Goal: Information Seeking & Learning: Learn about a topic

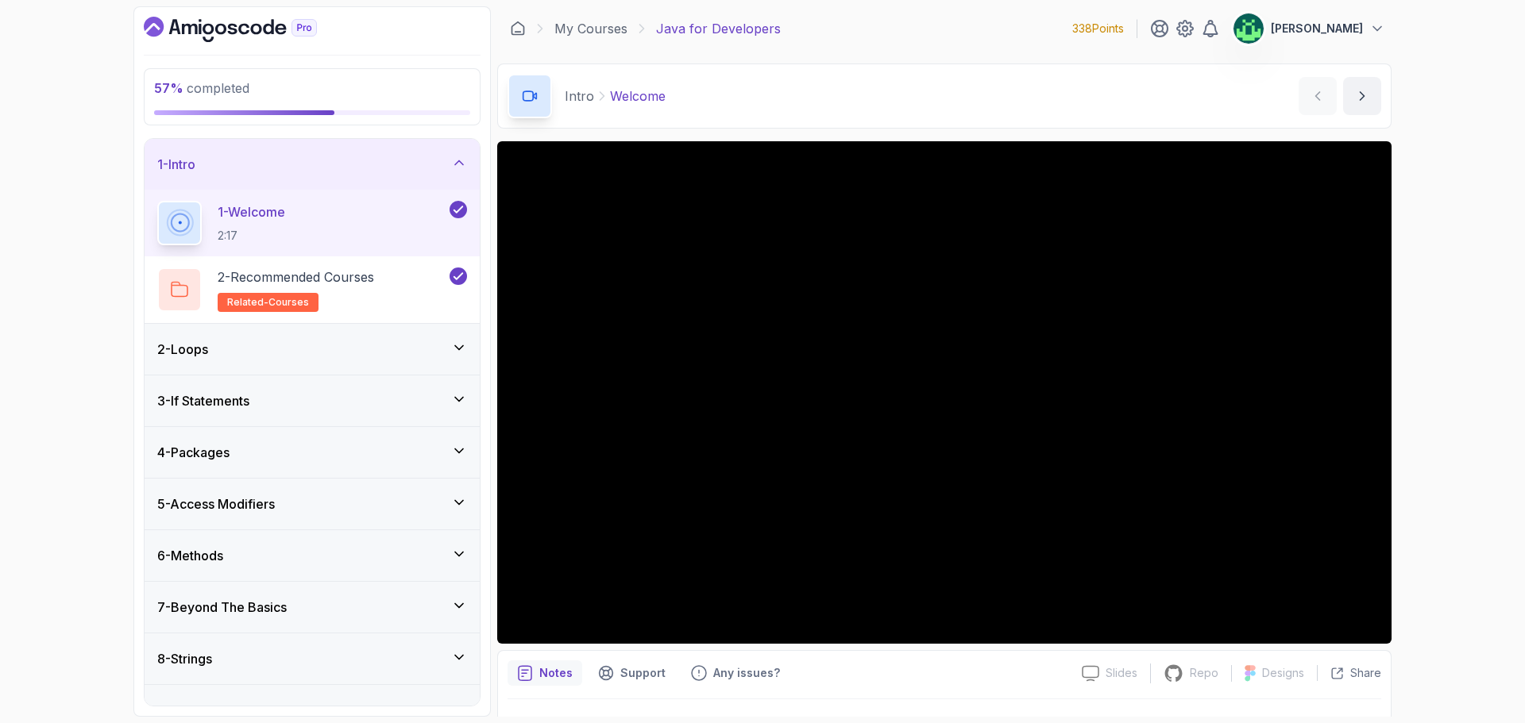
click at [457, 155] on div "1 - Intro" at bounding box center [312, 164] width 310 height 19
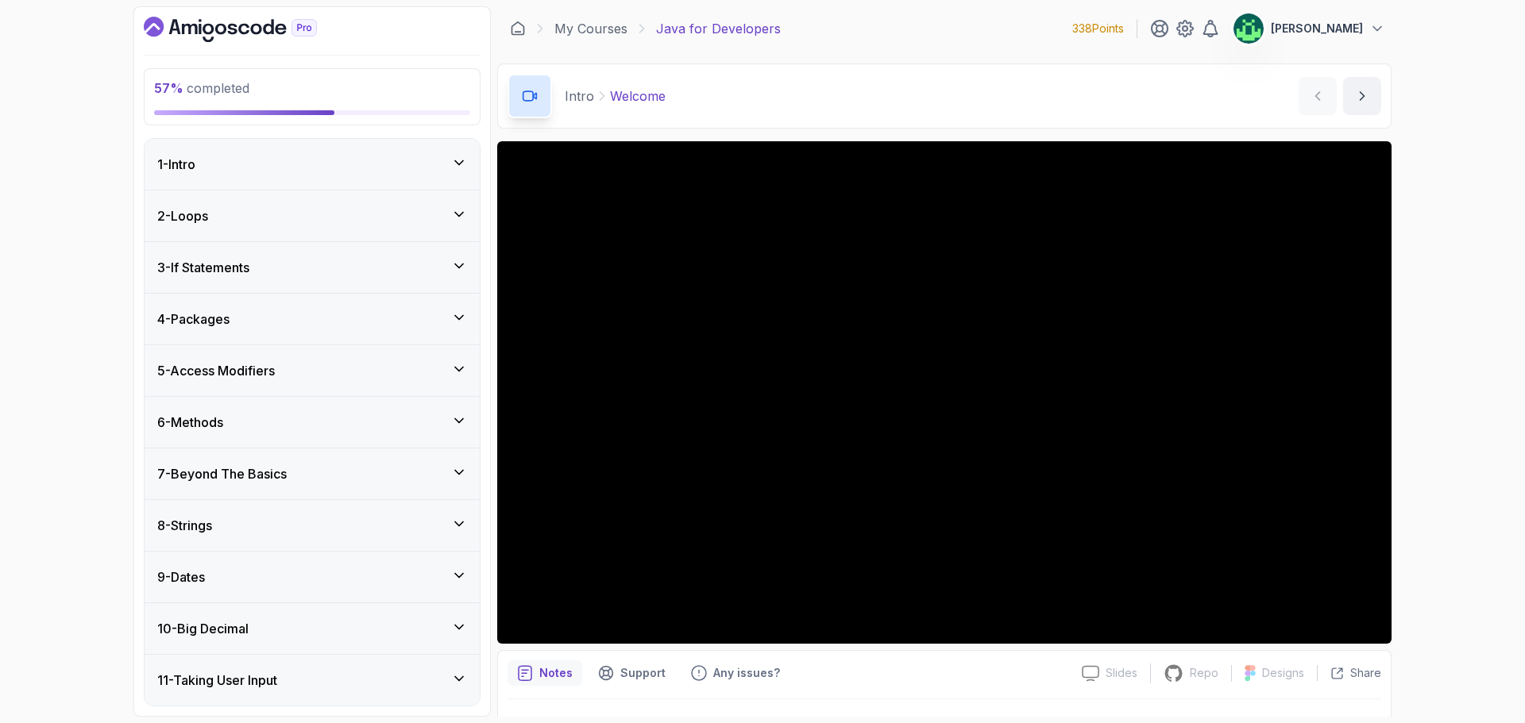
click at [338, 420] on div "6 - Methods" at bounding box center [312, 422] width 310 height 19
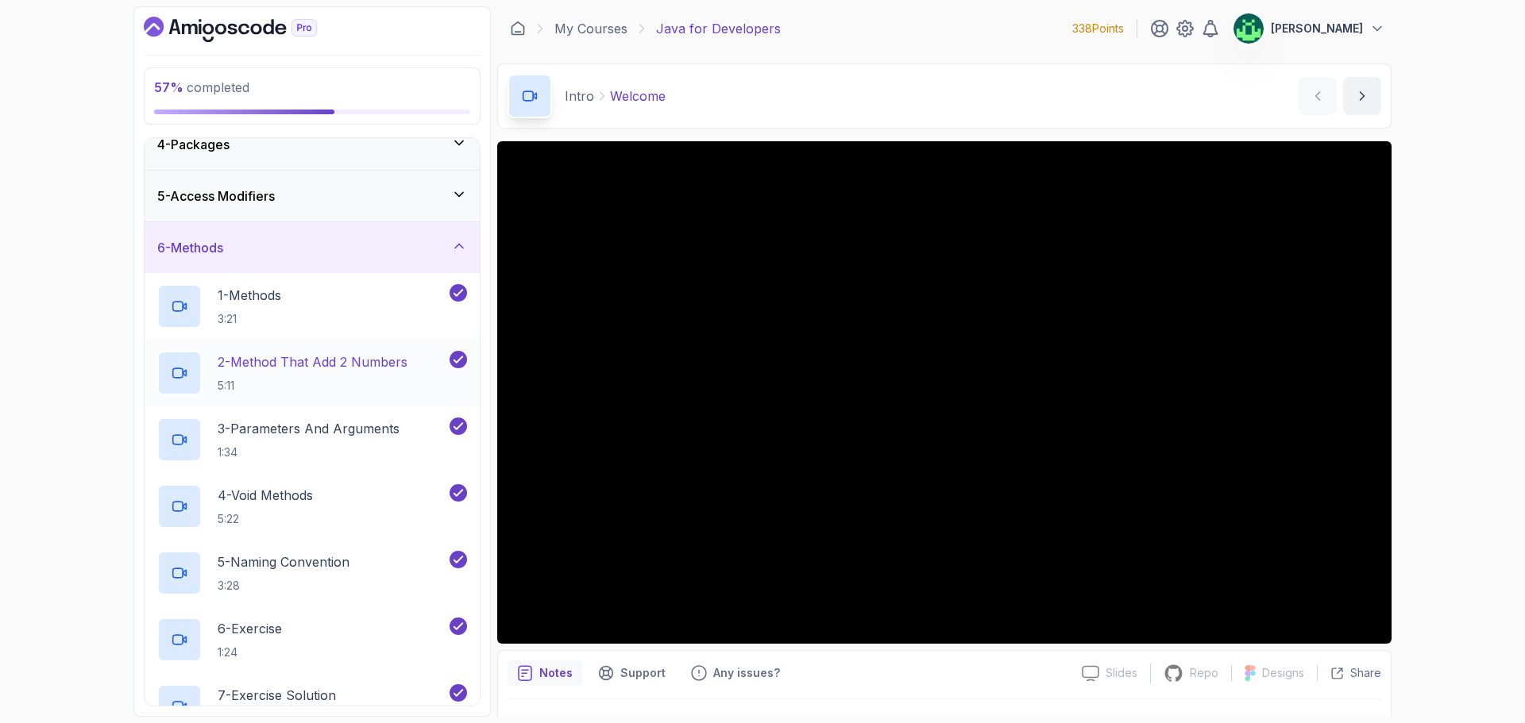
scroll to position [159, 0]
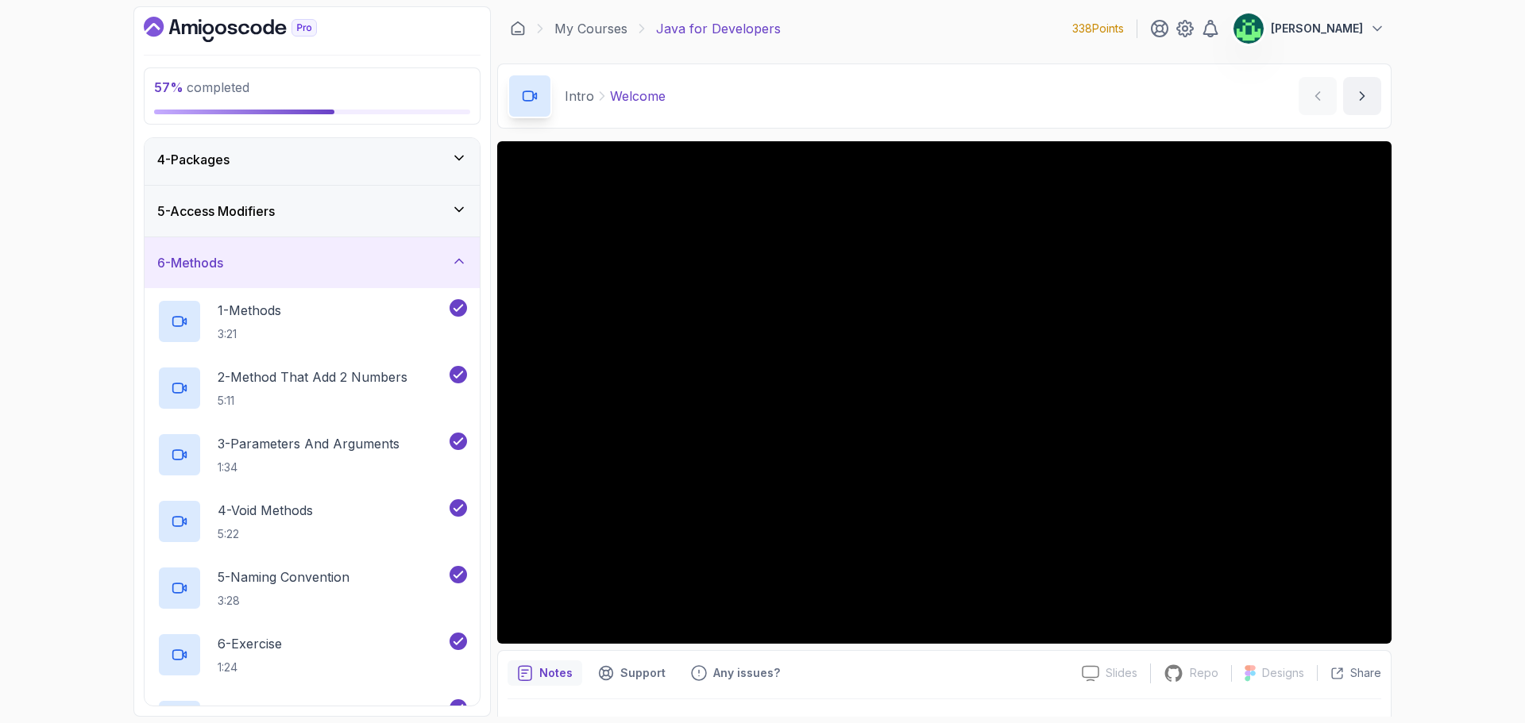
click at [299, 272] on div "6 - Methods" at bounding box center [312, 262] width 310 height 19
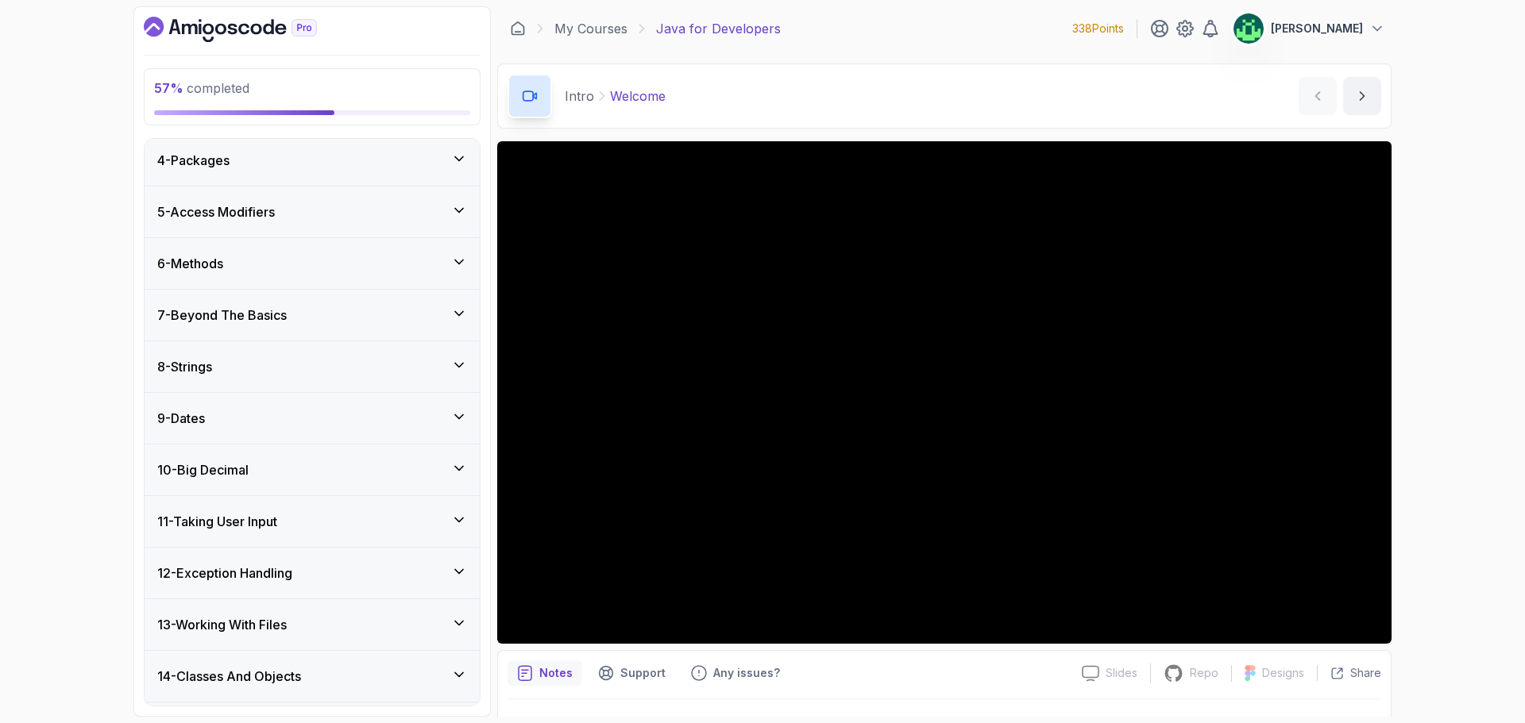
click at [389, 322] on div "7 - Beyond The Basics" at bounding box center [312, 315] width 310 height 19
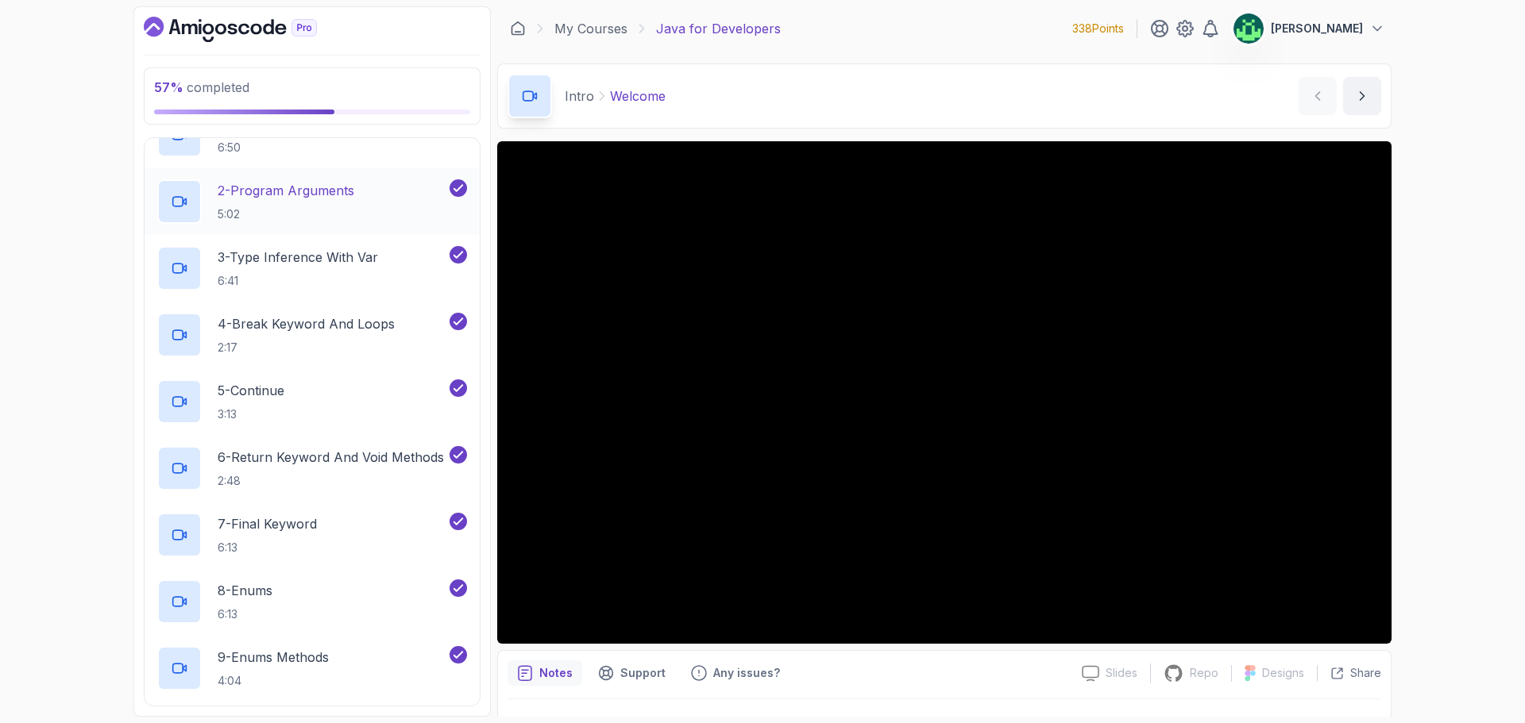
scroll to position [238, 0]
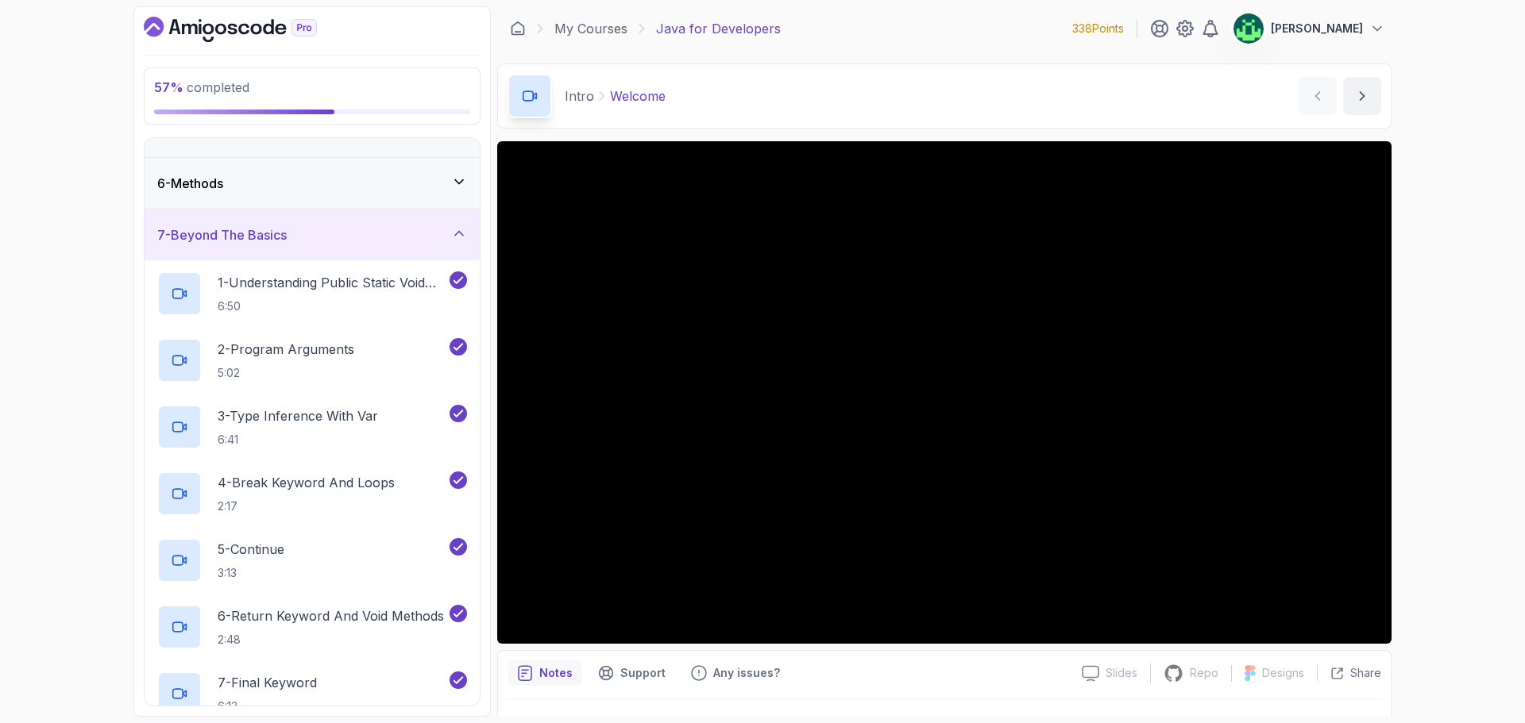
click at [389, 242] on div "7 - Beyond The Basics" at bounding box center [312, 235] width 310 height 19
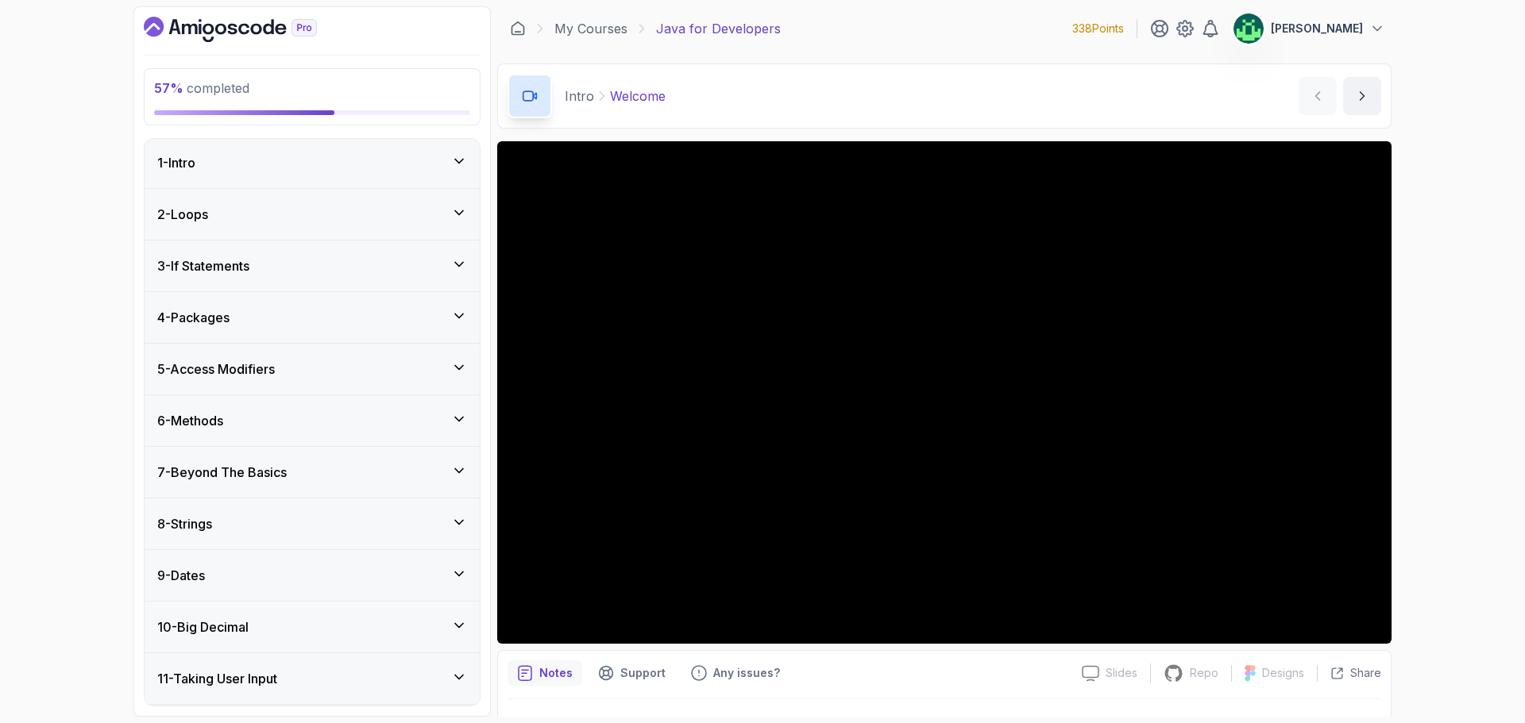
scroll to position [0, 0]
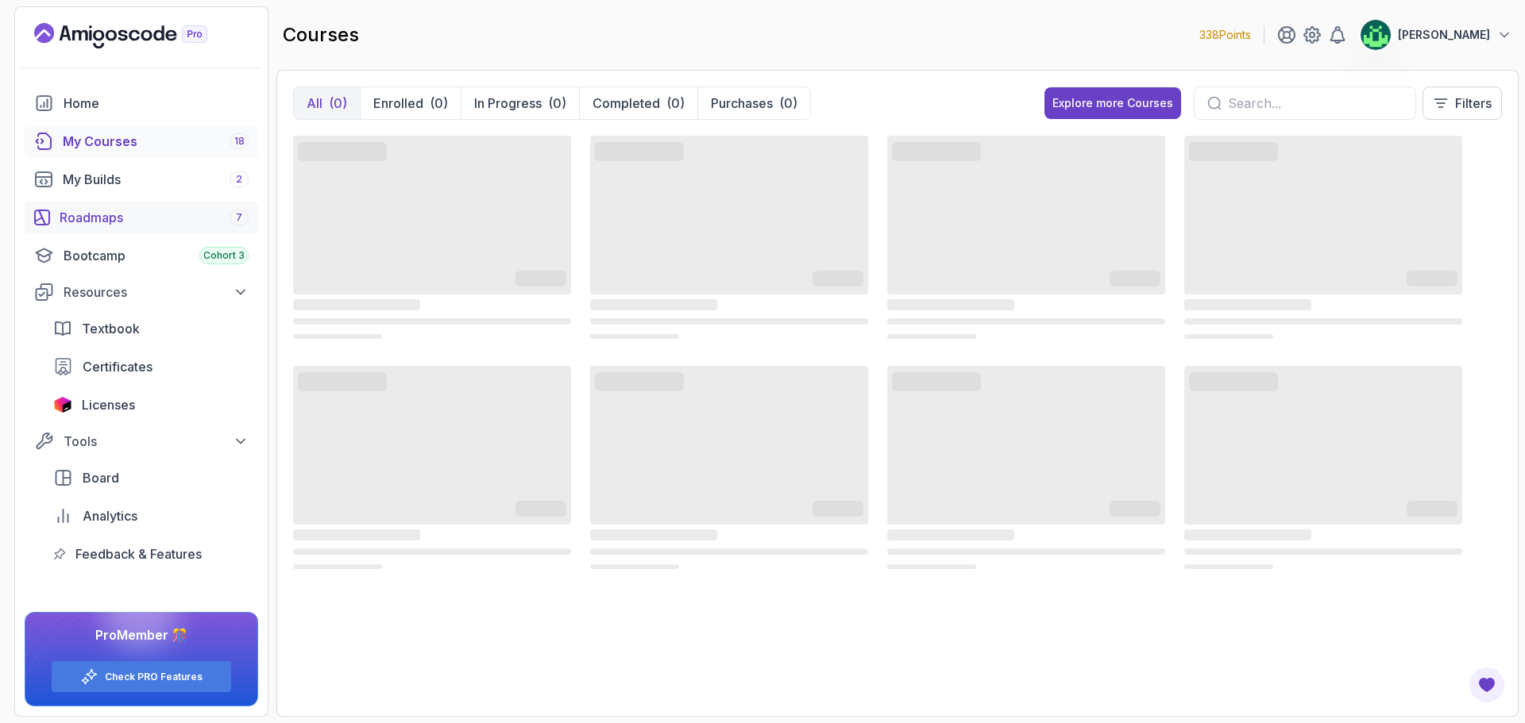
click at [126, 208] on div "Roadmaps 7" at bounding box center [154, 217] width 189 height 19
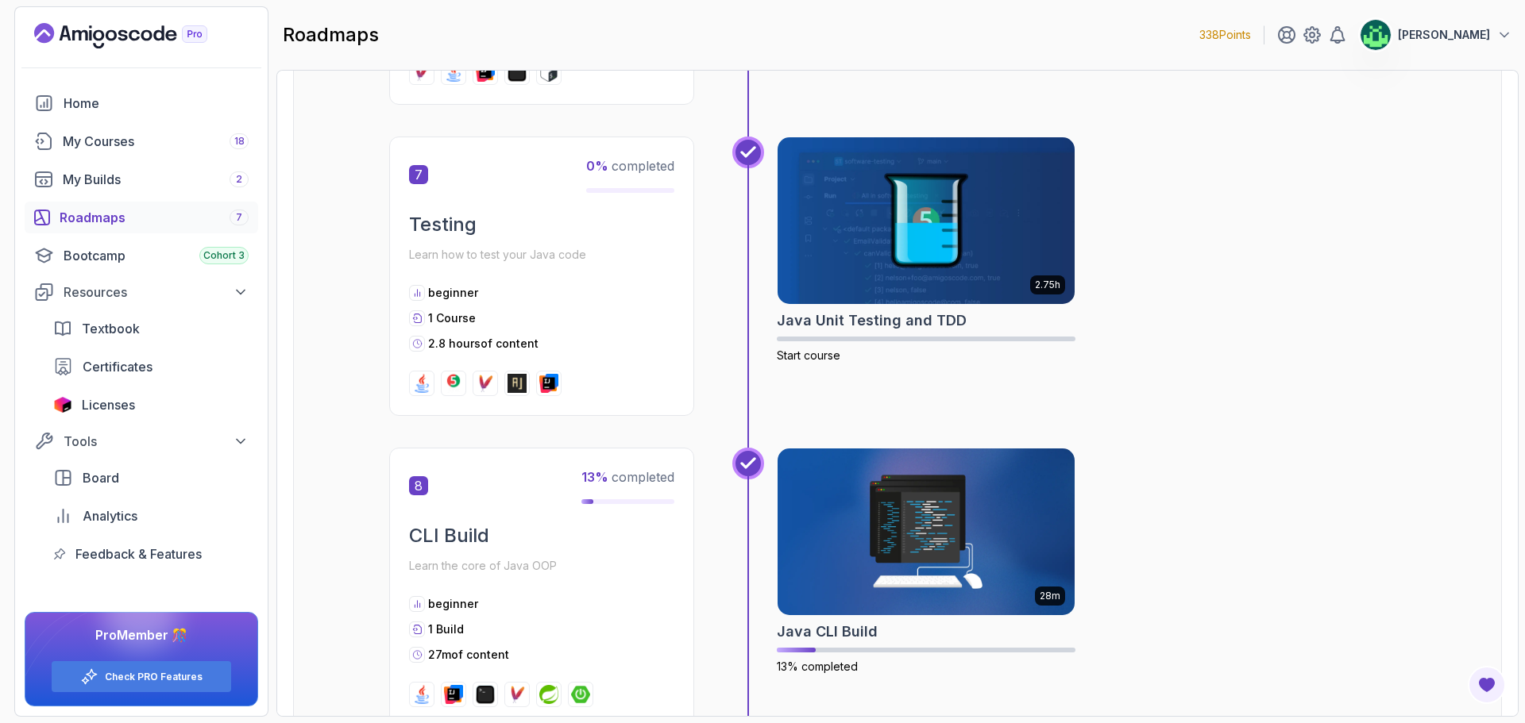
scroll to position [2138, 0]
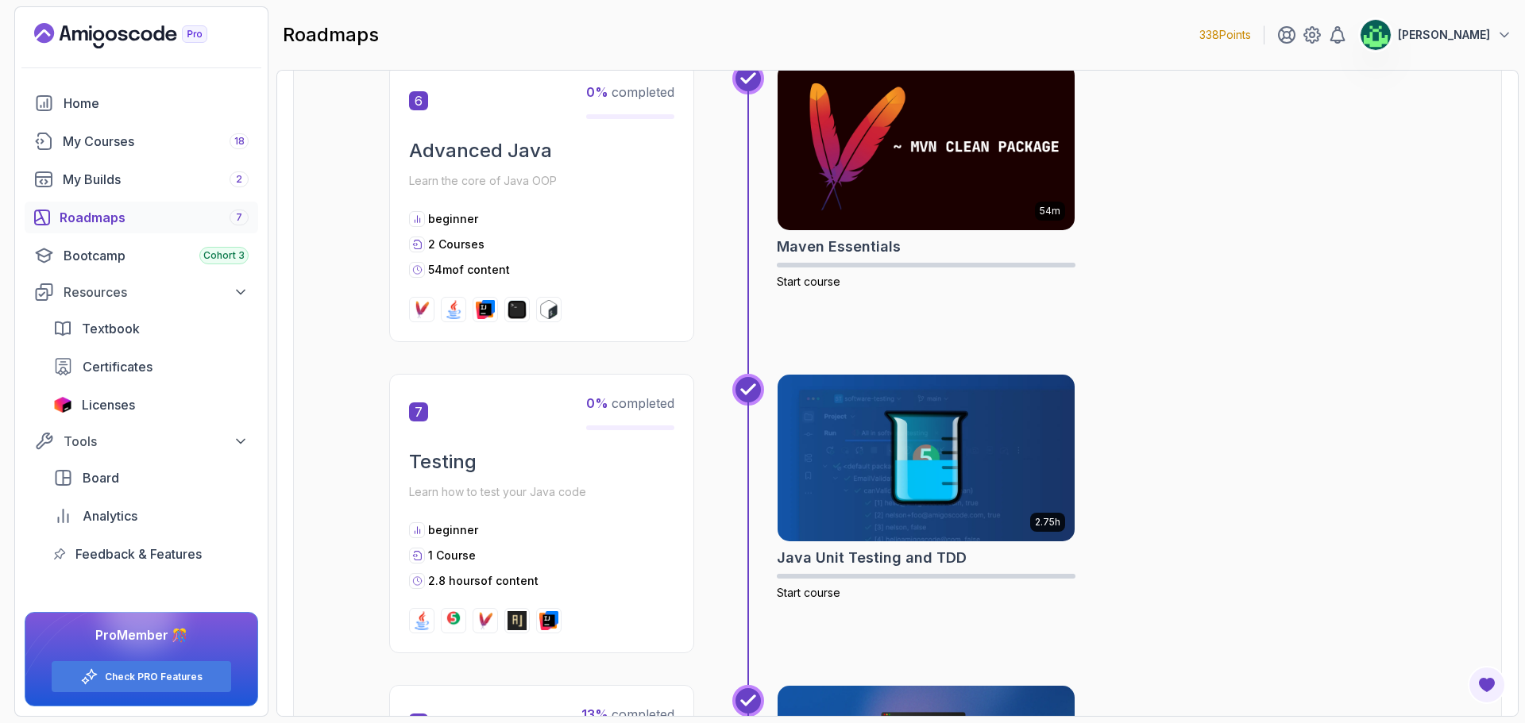
click at [154, 219] on div "Roadmaps 7" at bounding box center [154, 217] width 189 height 19
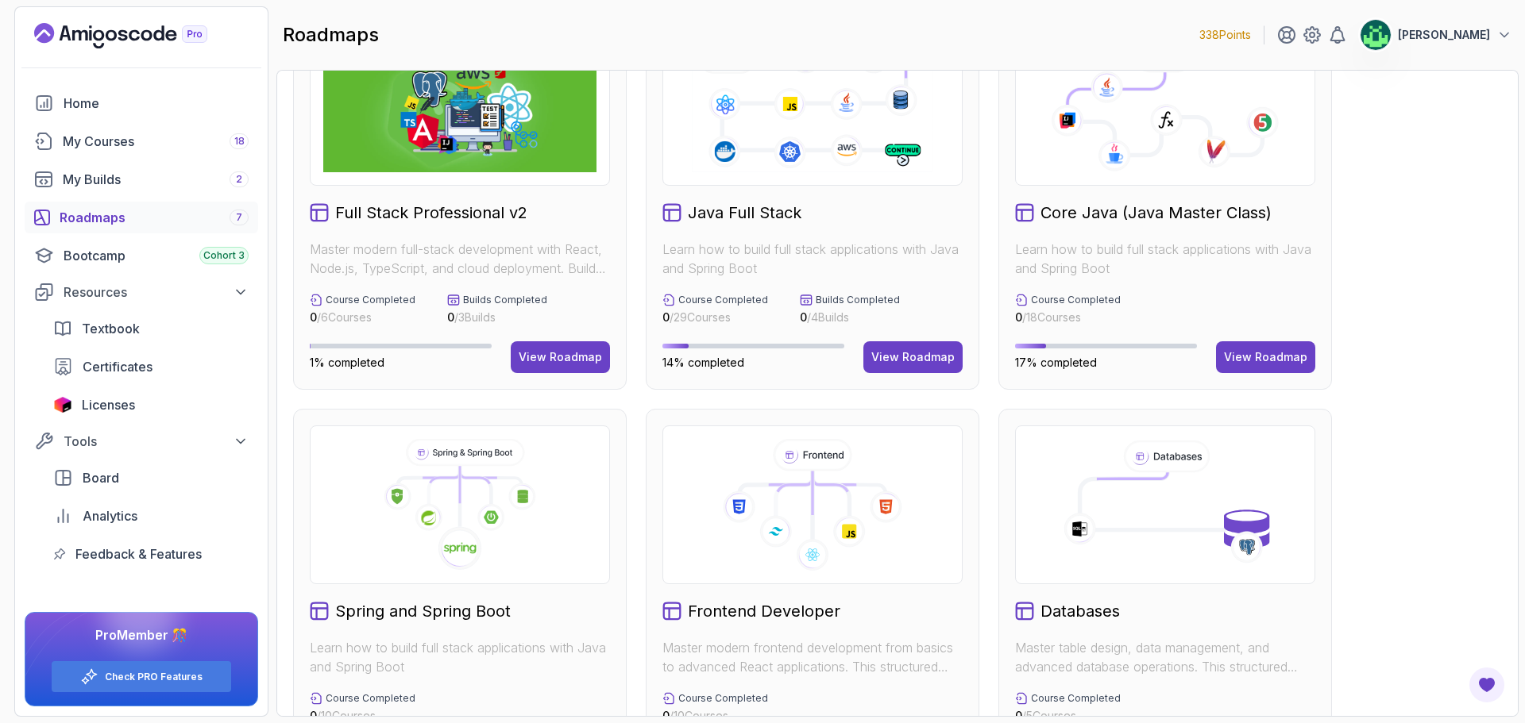
scroll to position [159, 0]
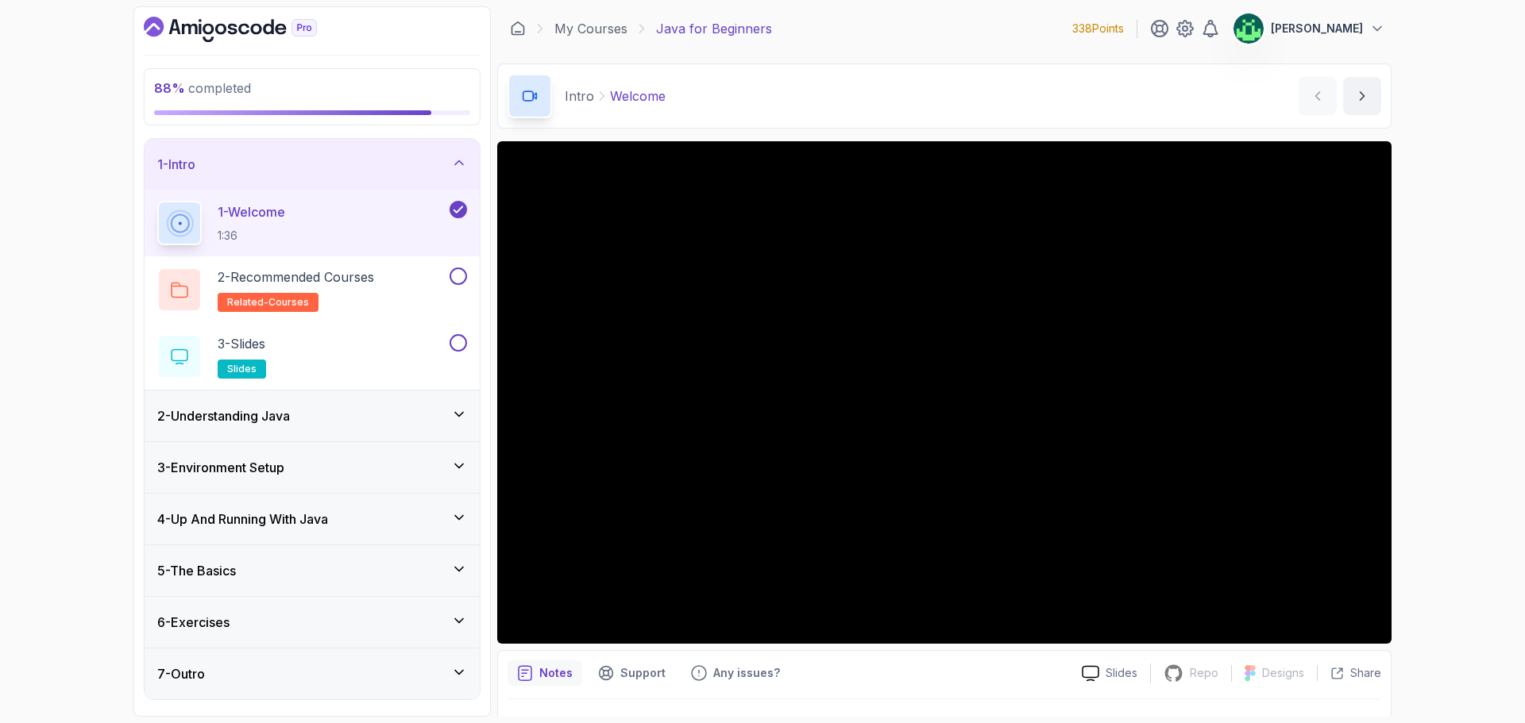
click at [388, 168] on div "1 - Intro" at bounding box center [312, 164] width 310 height 19
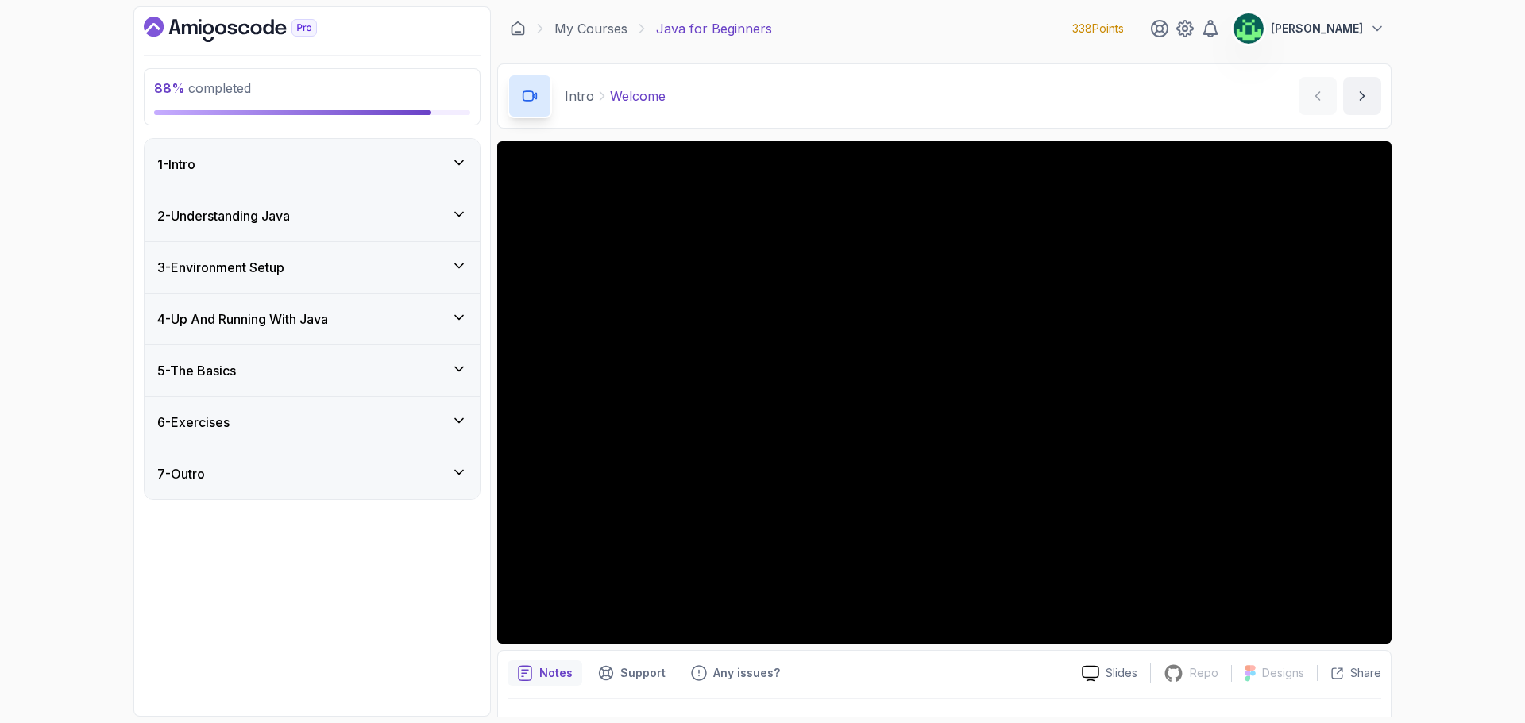
click at [397, 477] on div "7 - Outro" at bounding box center [312, 474] width 310 height 19
click at [380, 431] on div "6 - Exercises" at bounding box center [312, 422] width 310 height 19
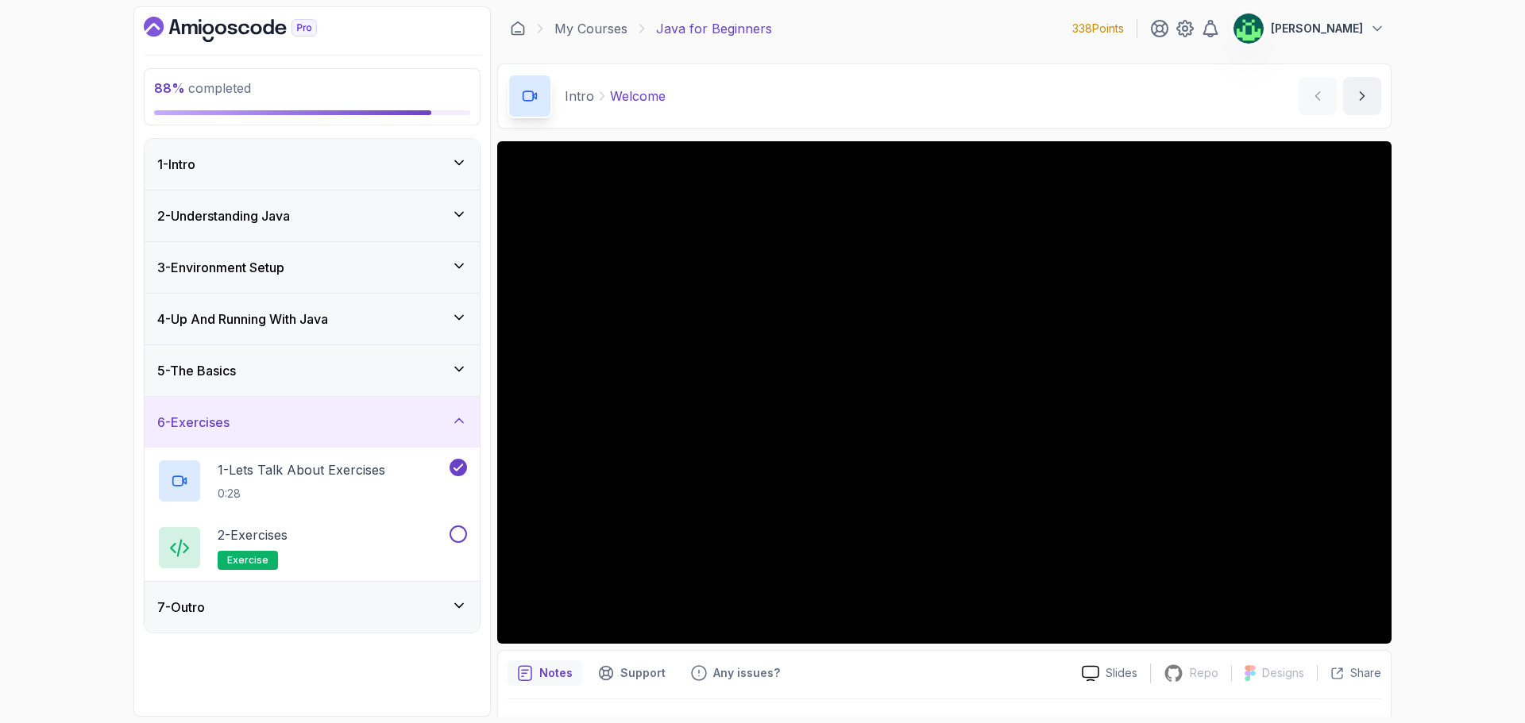
click at [388, 380] on div "5 - The Basics" at bounding box center [312, 370] width 335 height 51
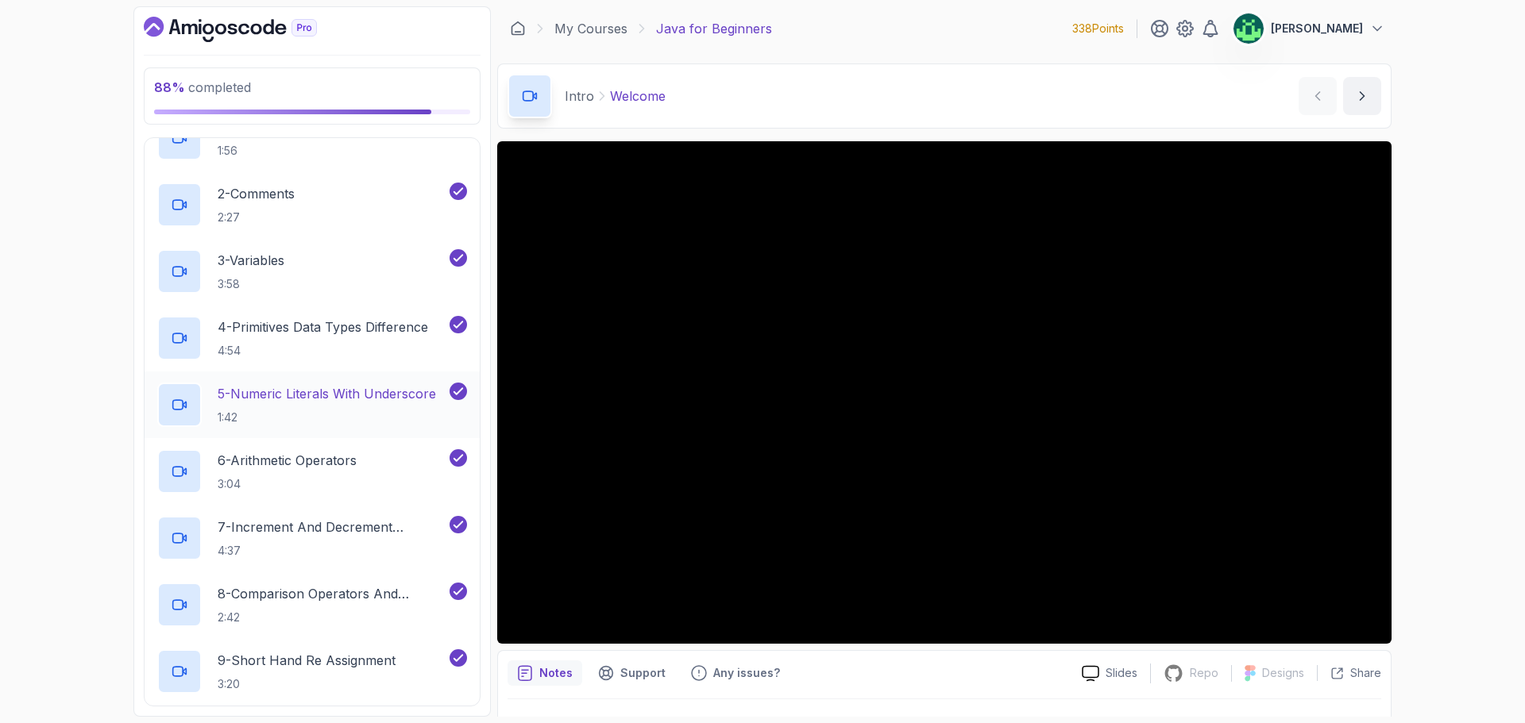
scroll to position [95, 0]
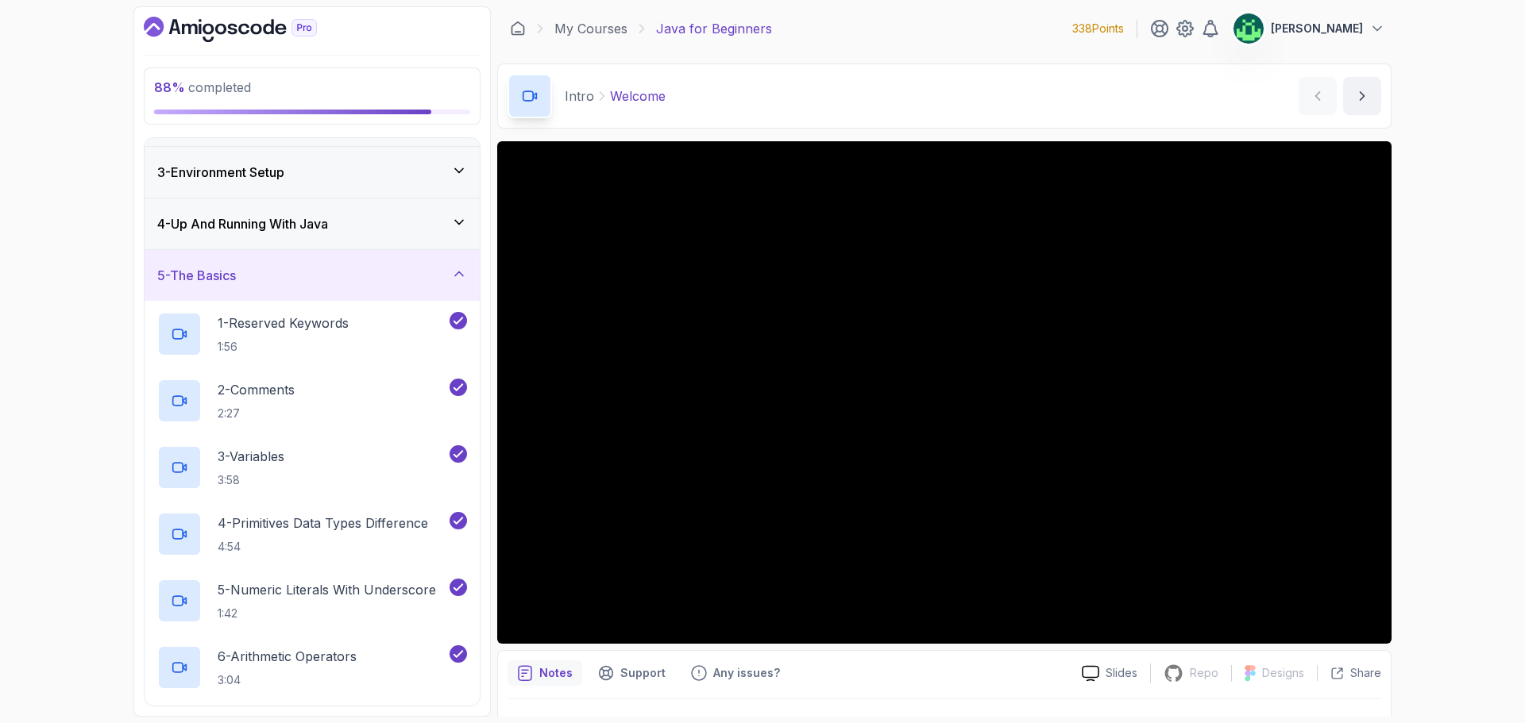
click at [318, 276] on div "5 - The Basics" at bounding box center [312, 275] width 310 height 19
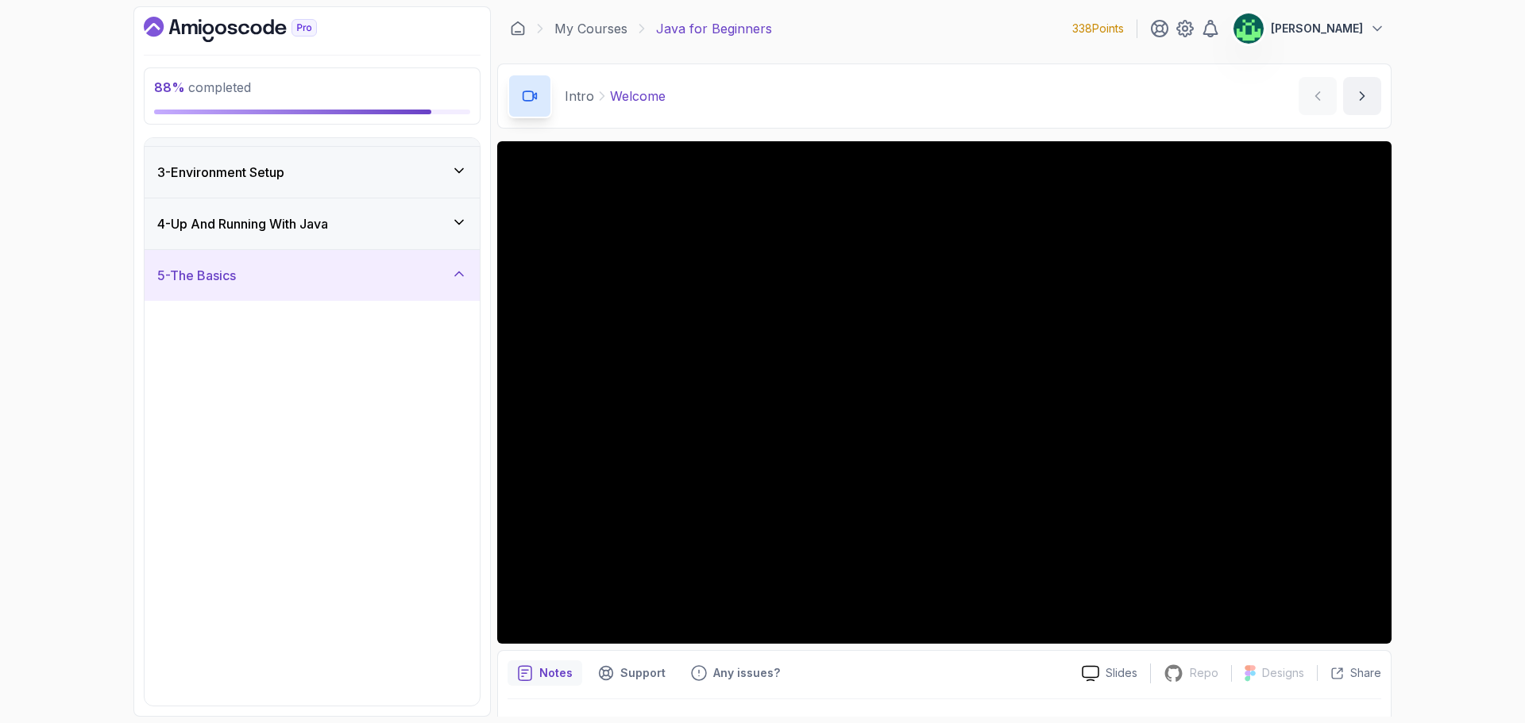
scroll to position [0, 0]
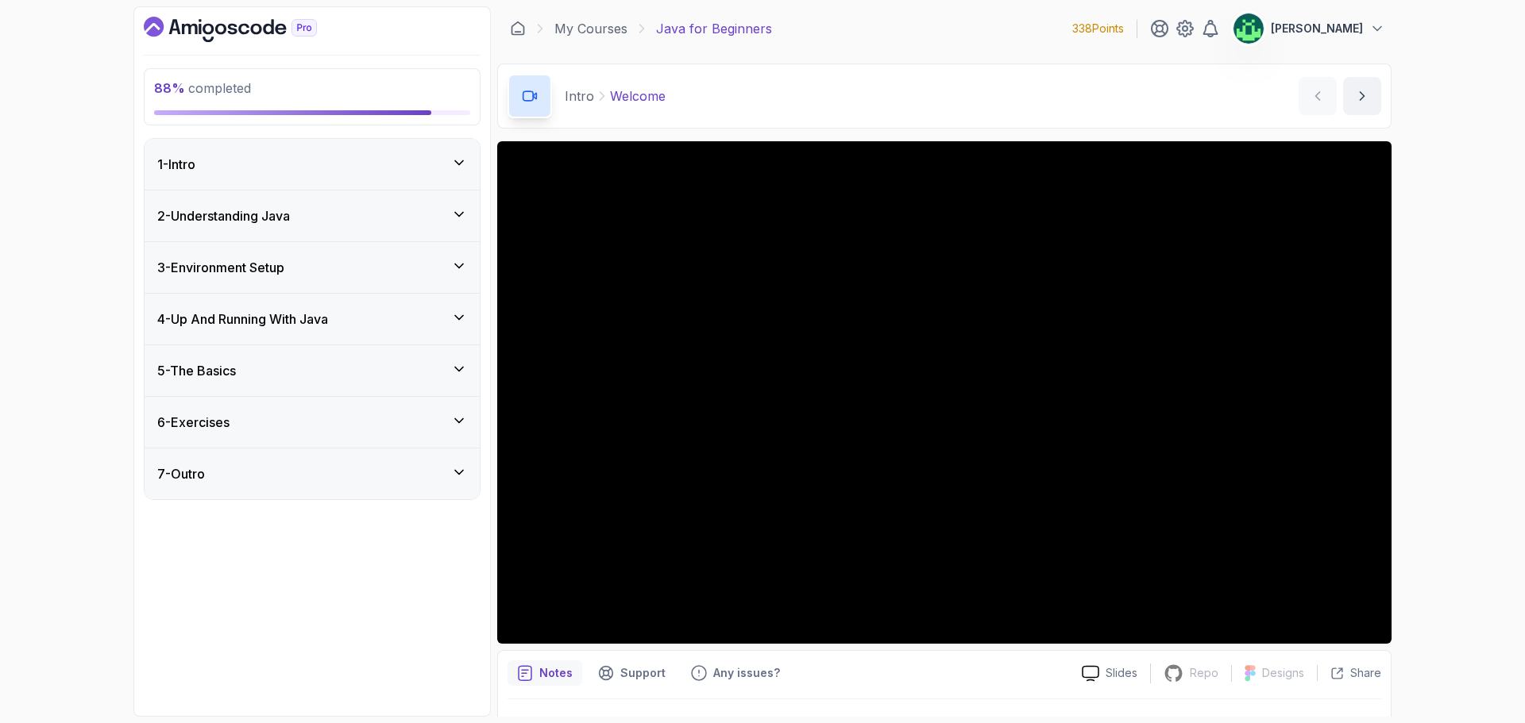
click at [341, 328] on div "4 - Up And Running With Java" at bounding box center [312, 319] width 310 height 19
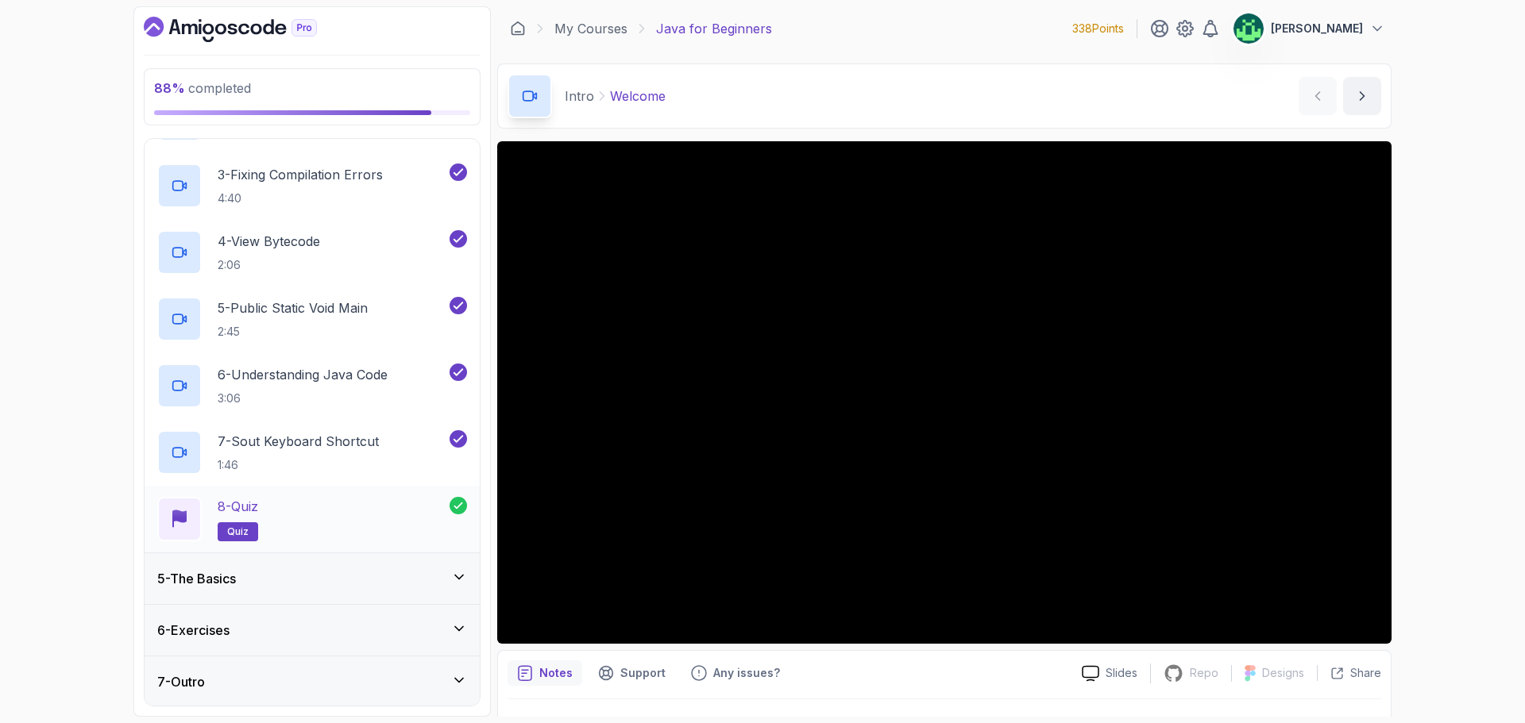
scroll to position [327, 0]
click at [314, 581] on div "5 - The Basics" at bounding box center [312, 577] width 310 height 19
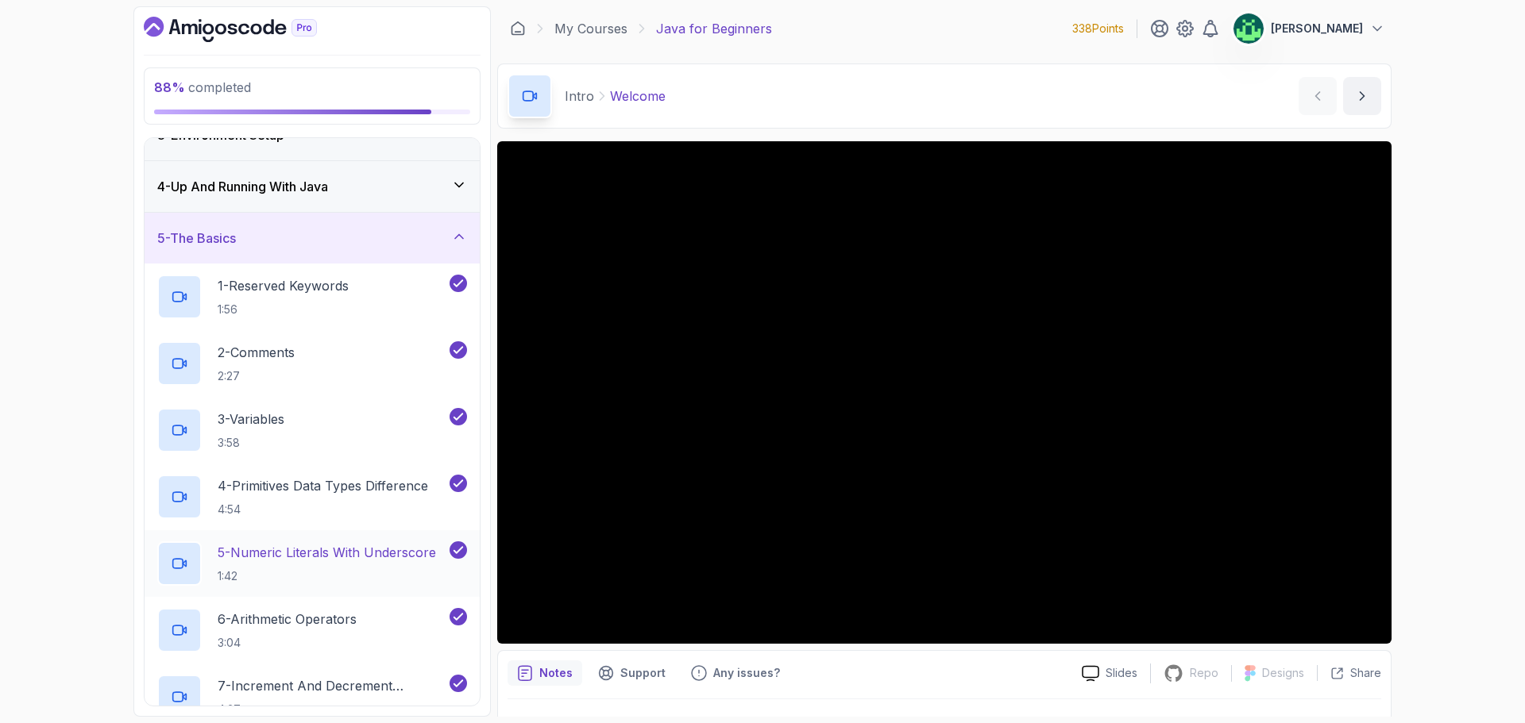
scroll to position [0, 0]
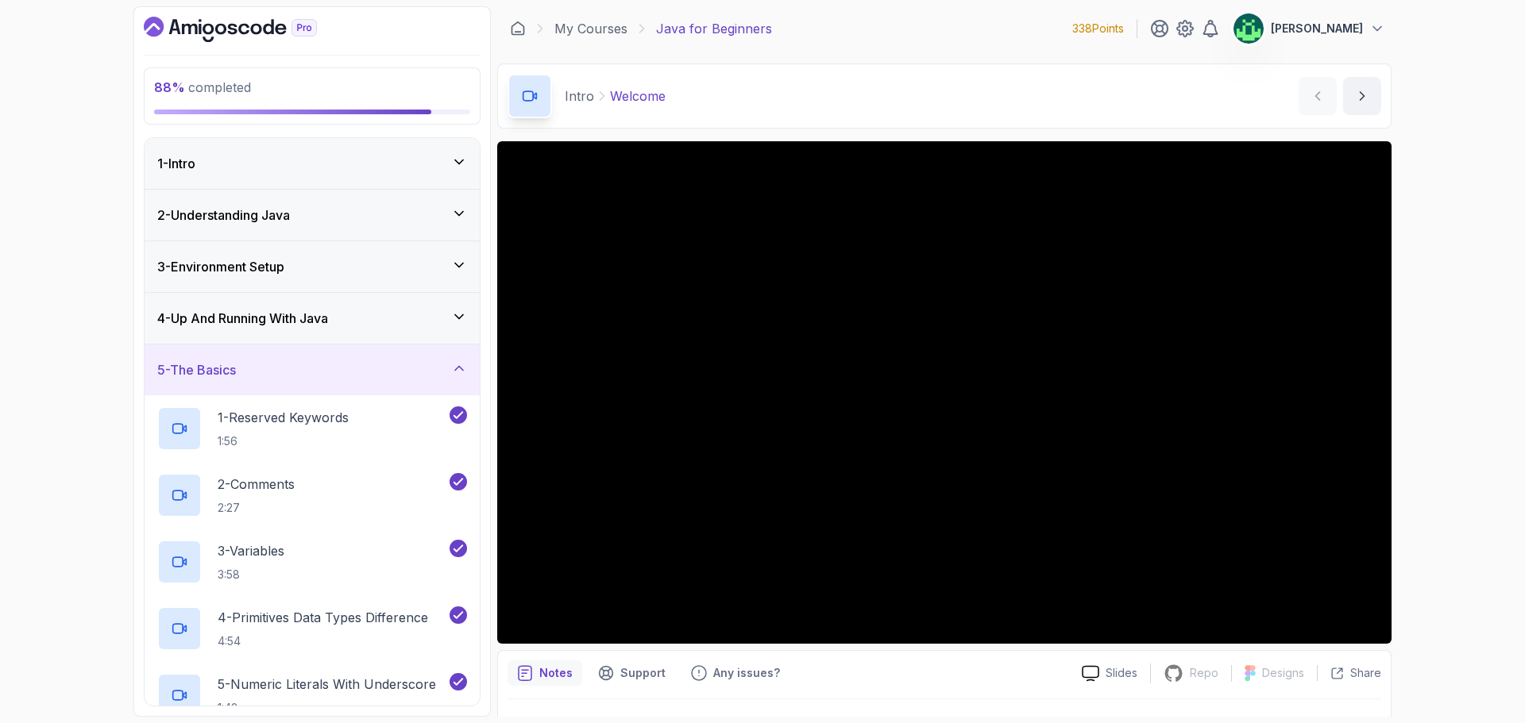
click at [331, 386] on div "5 - The Basics" at bounding box center [312, 370] width 335 height 51
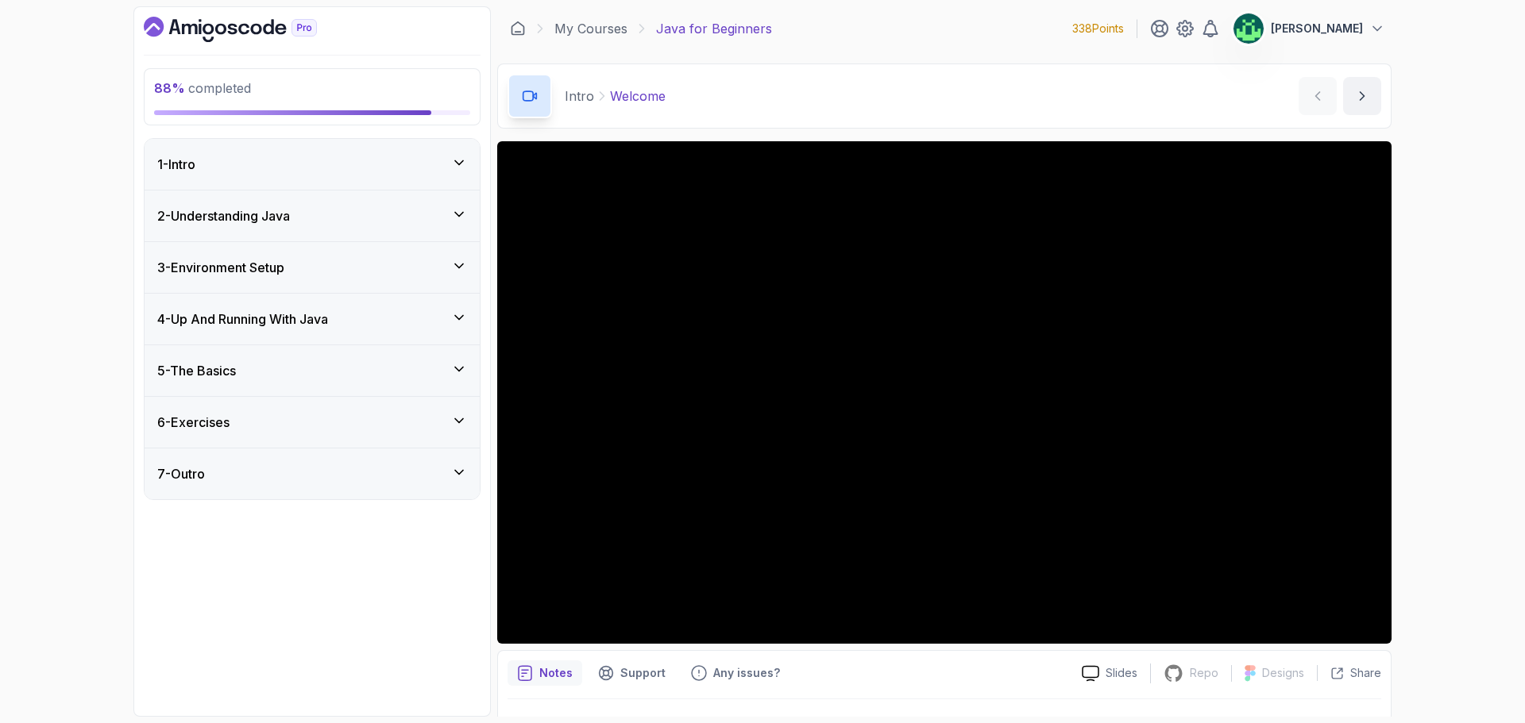
click at [311, 424] on div "6 - Exercises" at bounding box center [312, 422] width 310 height 19
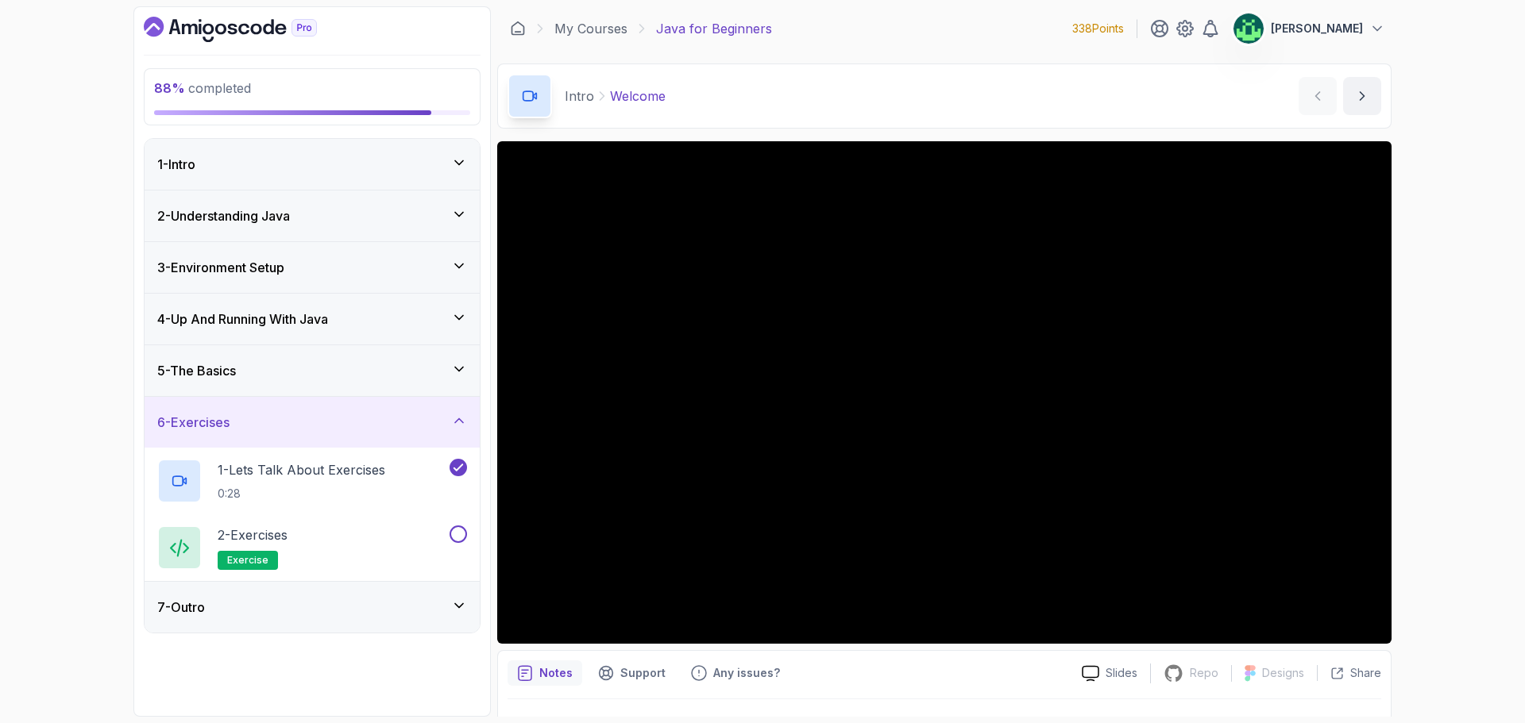
click at [305, 377] on div "5 - The Basics" at bounding box center [312, 370] width 310 height 19
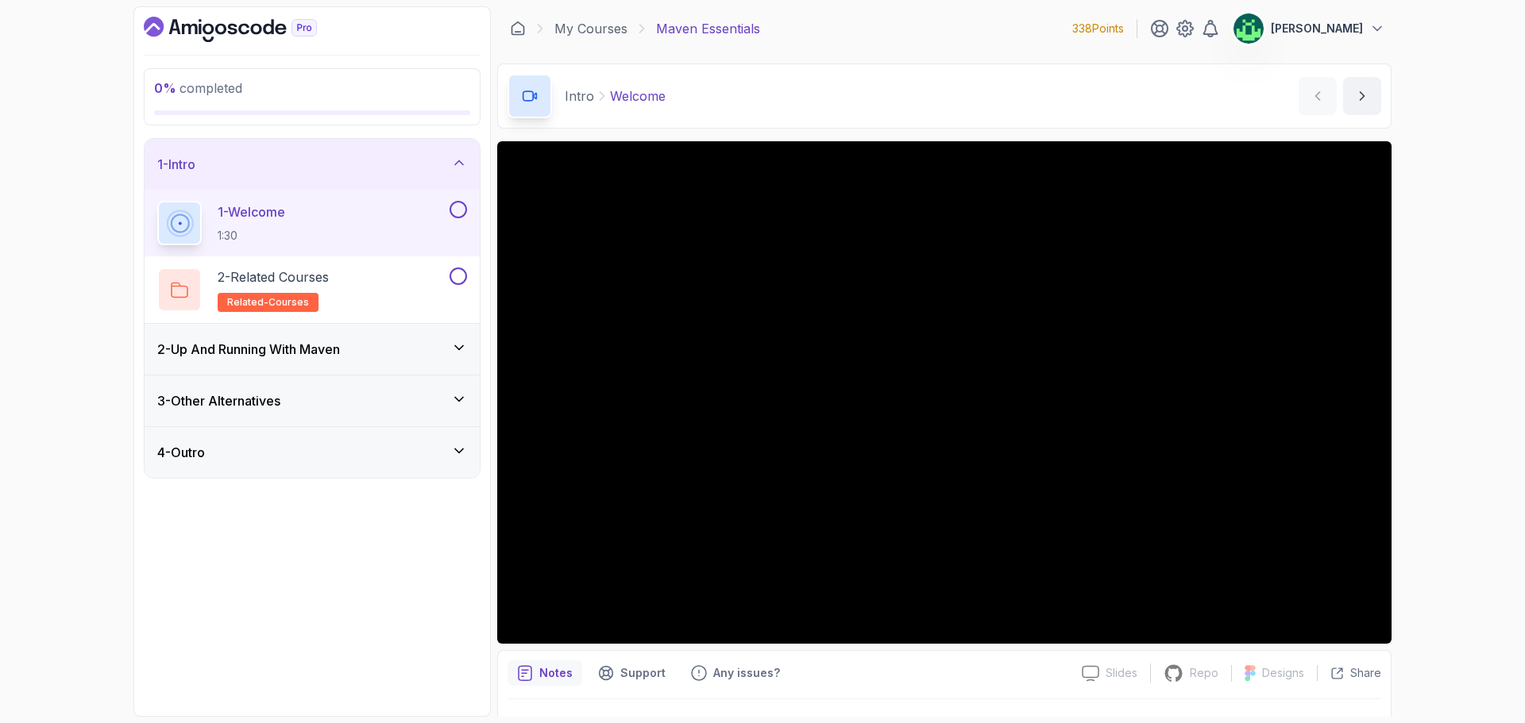
click at [380, 412] on div "3 - Other Alternatives" at bounding box center [312, 401] width 335 height 51
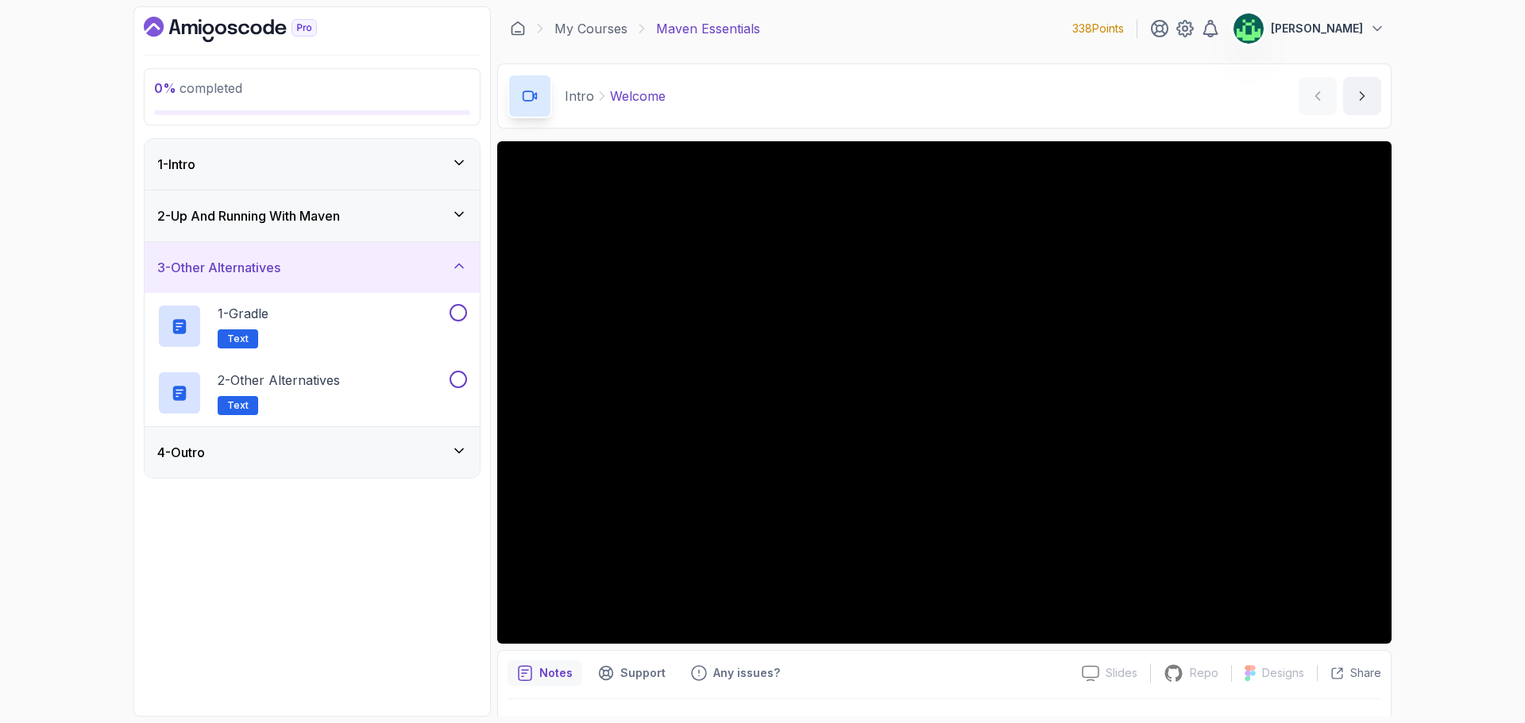
click at [373, 231] on div "2 - Up And Running With Maven" at bounding box center [312, 216] width 335 height 51
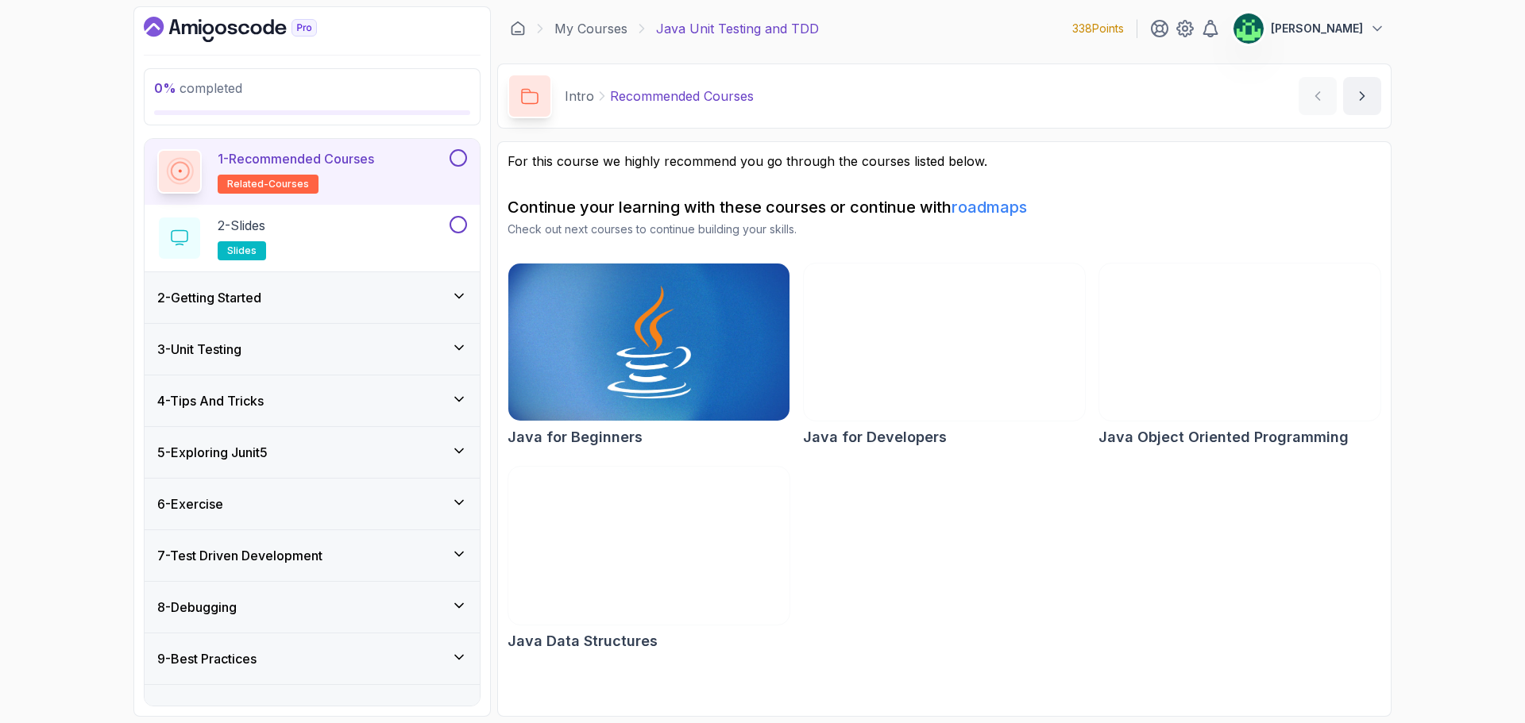
scroll to position [79, 0]
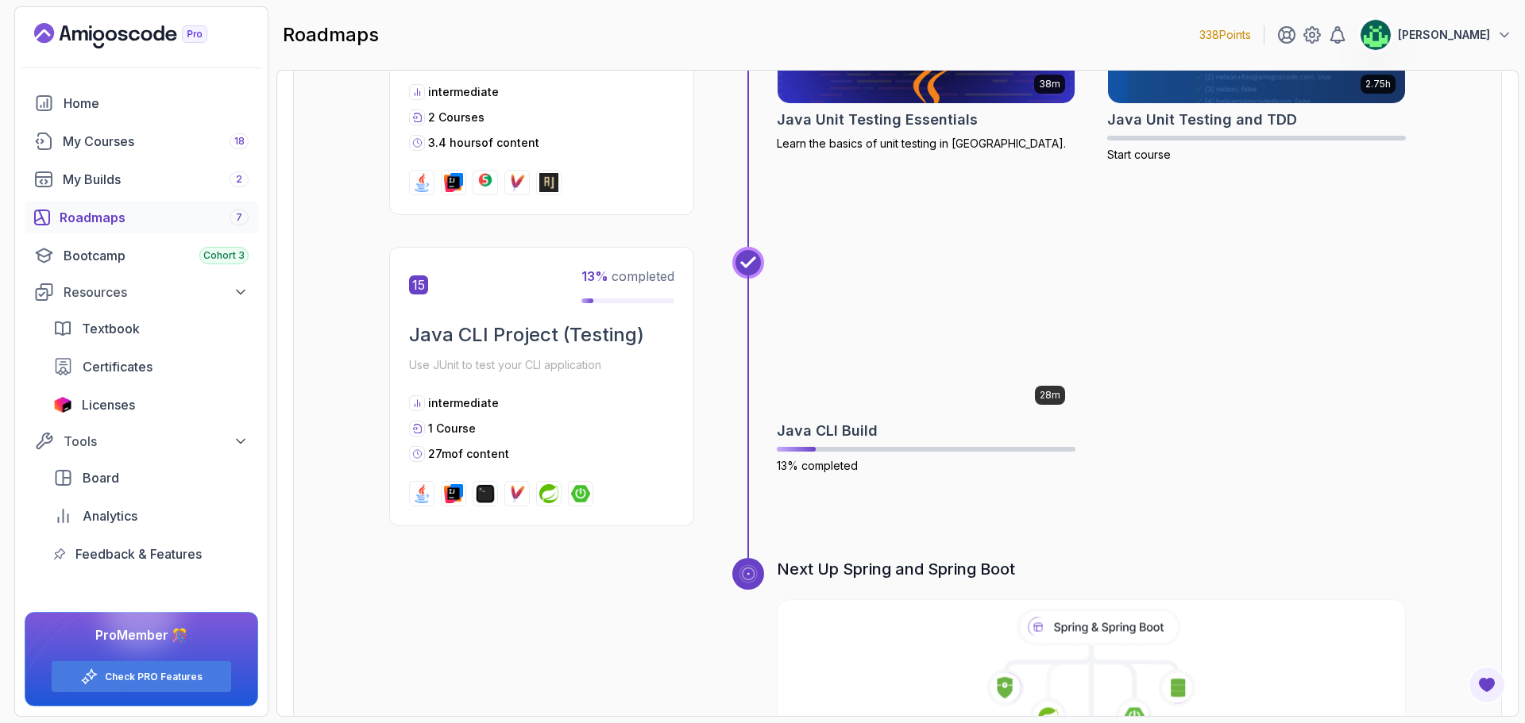
scroll to position [5048, 0]
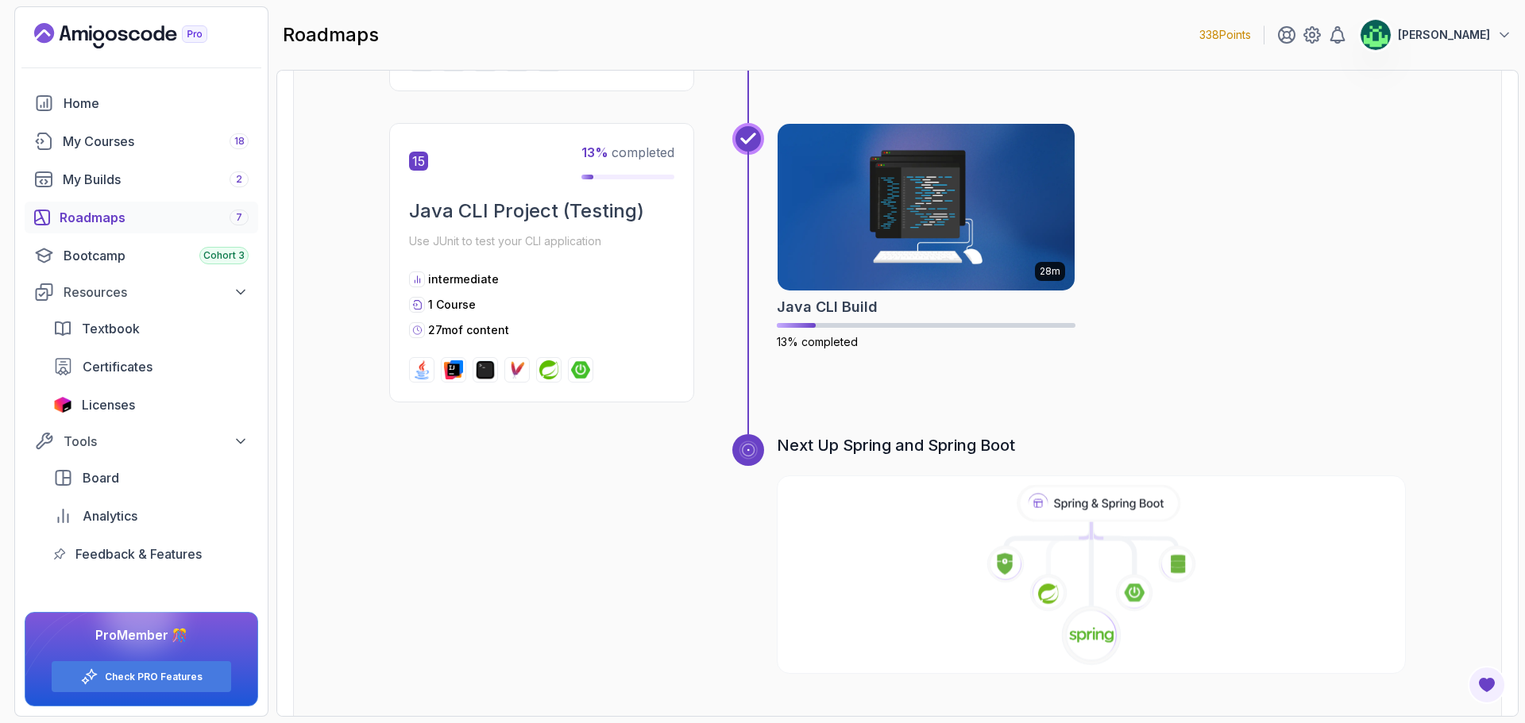
click at [1091, 523] on icon at bounding box center [1091, 565] width 0 height 84
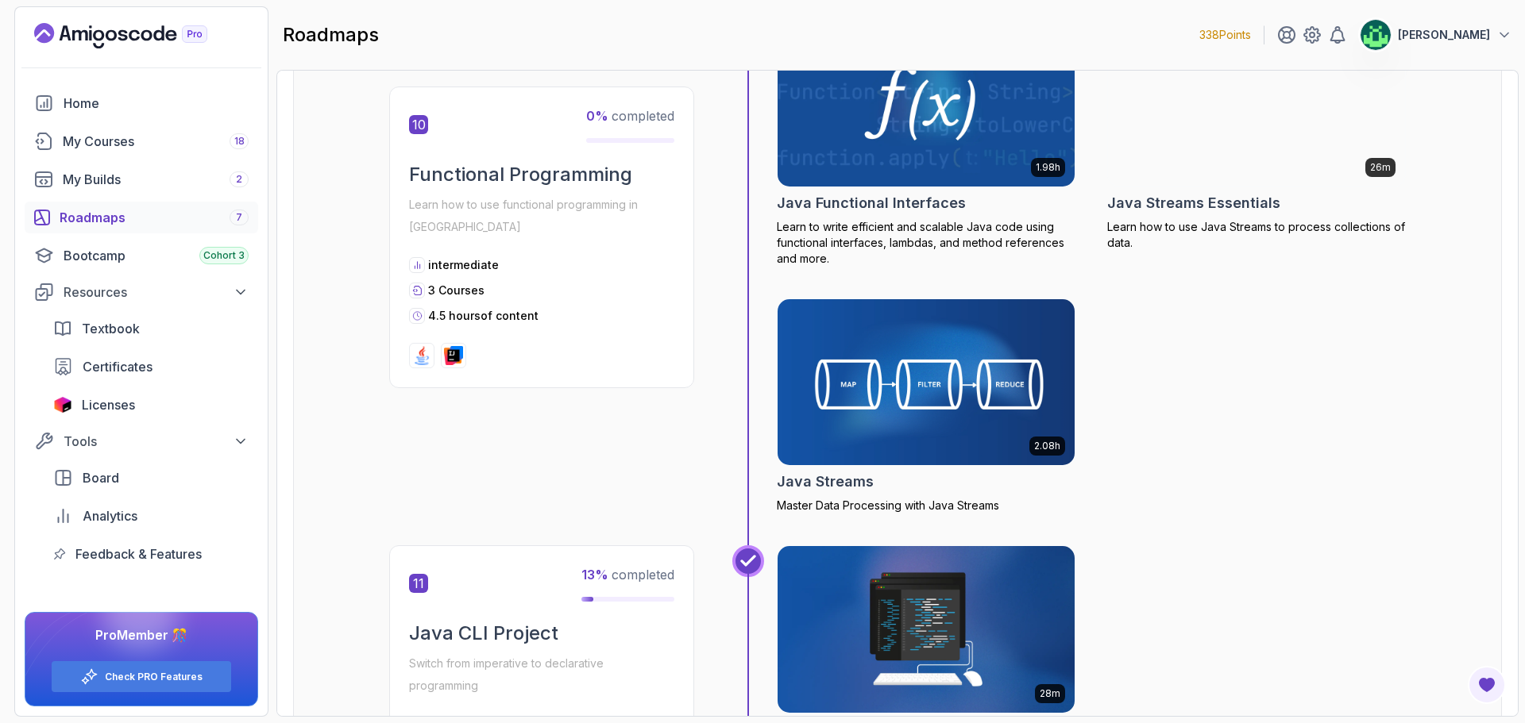
scroll to position [3018, 0]
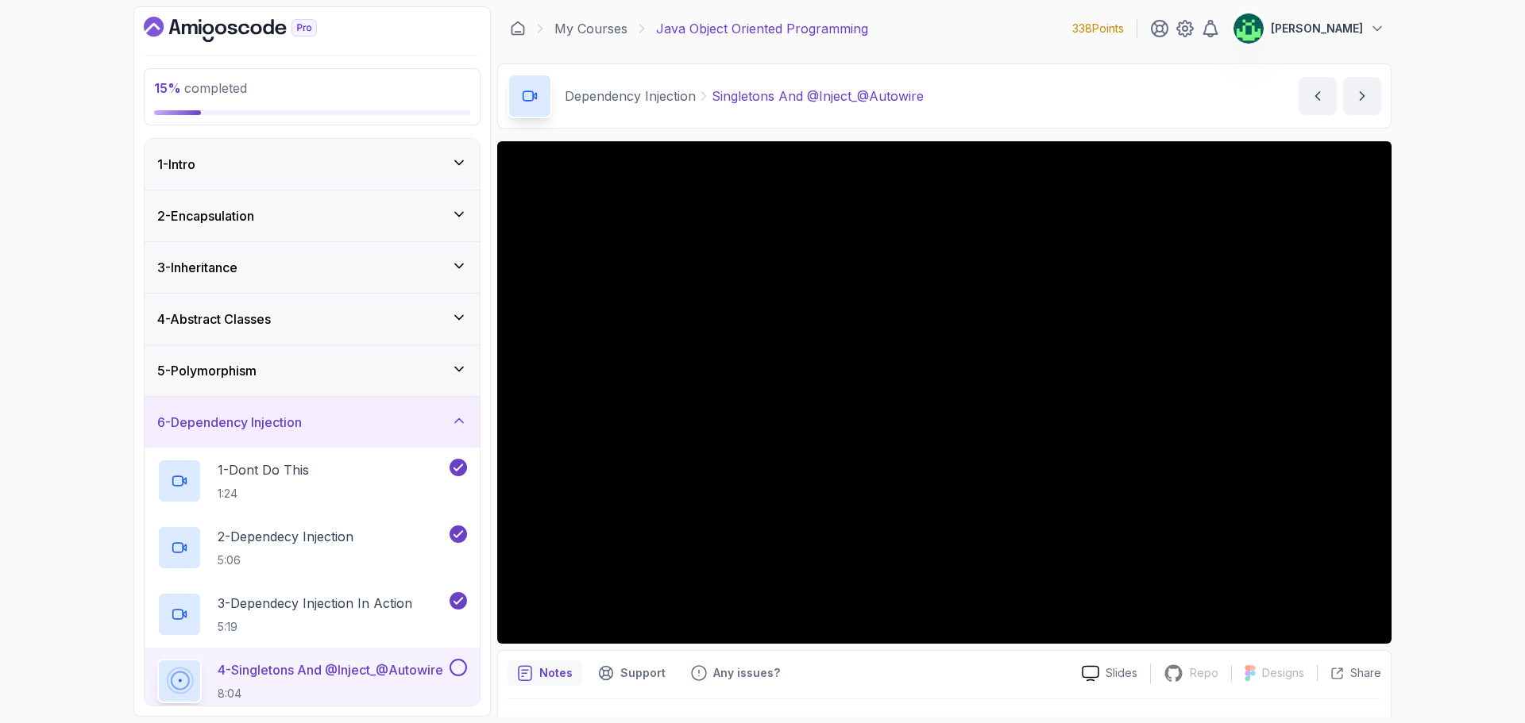
click at [434, 416] on div "6 - Dependency Injection" at bounding box center [312, 422] width 310 height 19
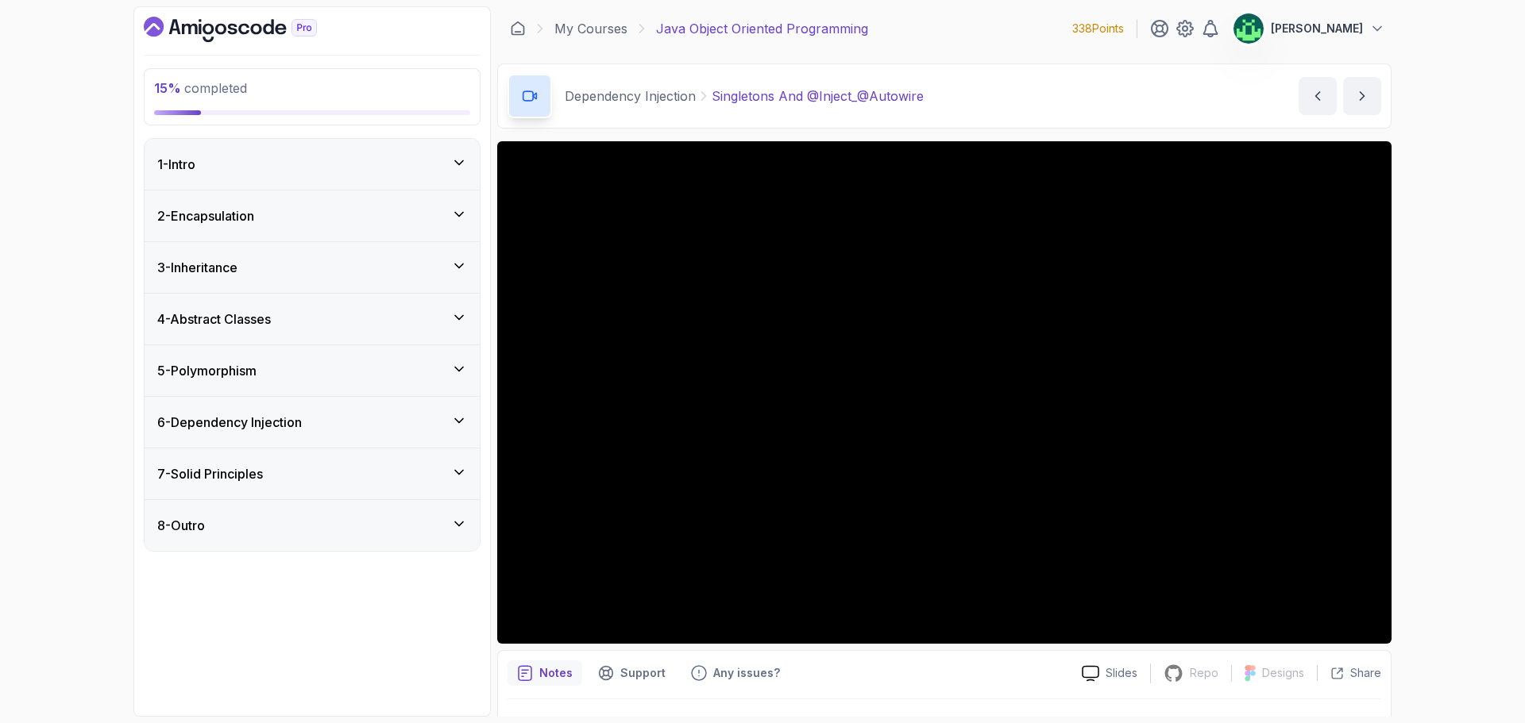
click at [336, 480] on div "7 - Solid Principles" at bounding box center [312, 474] width 310 height 19
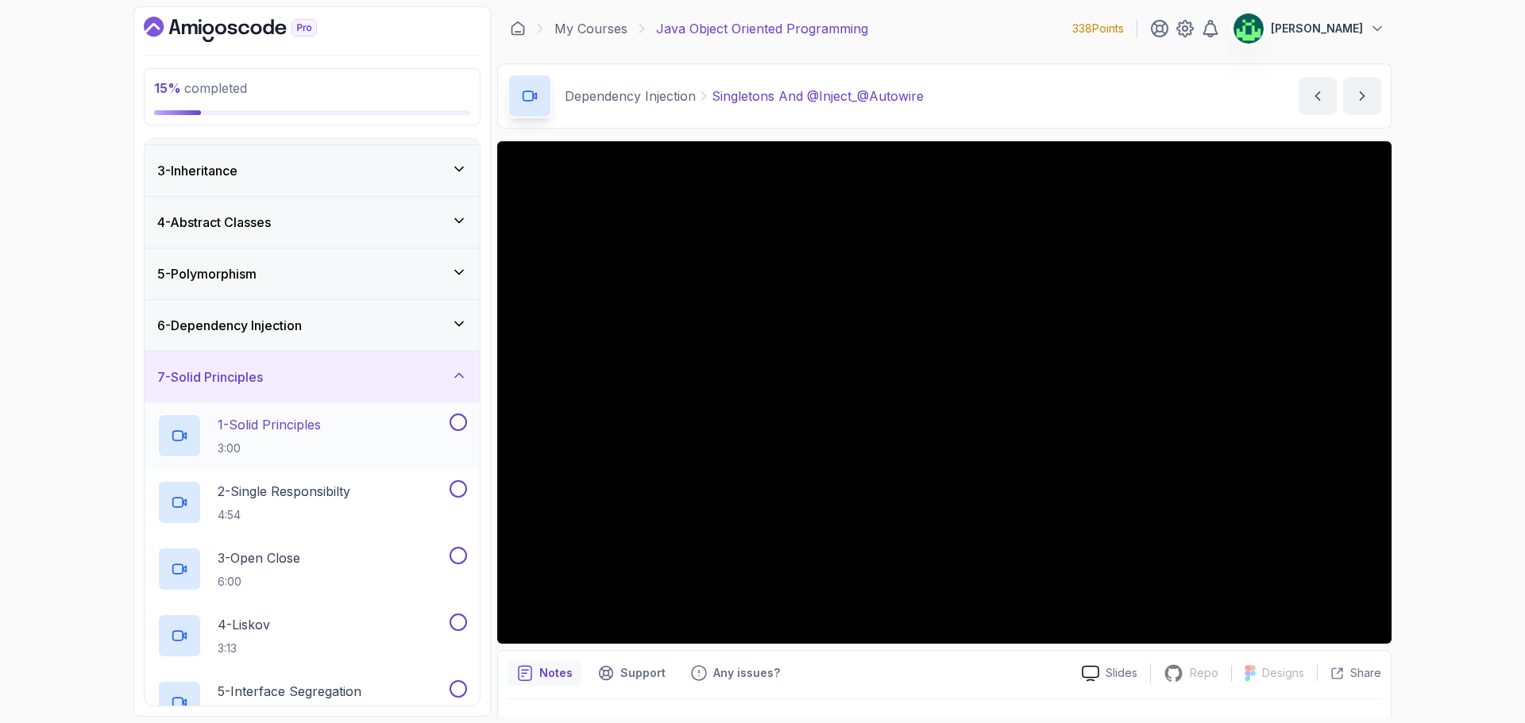
scroll to position [312, 0]
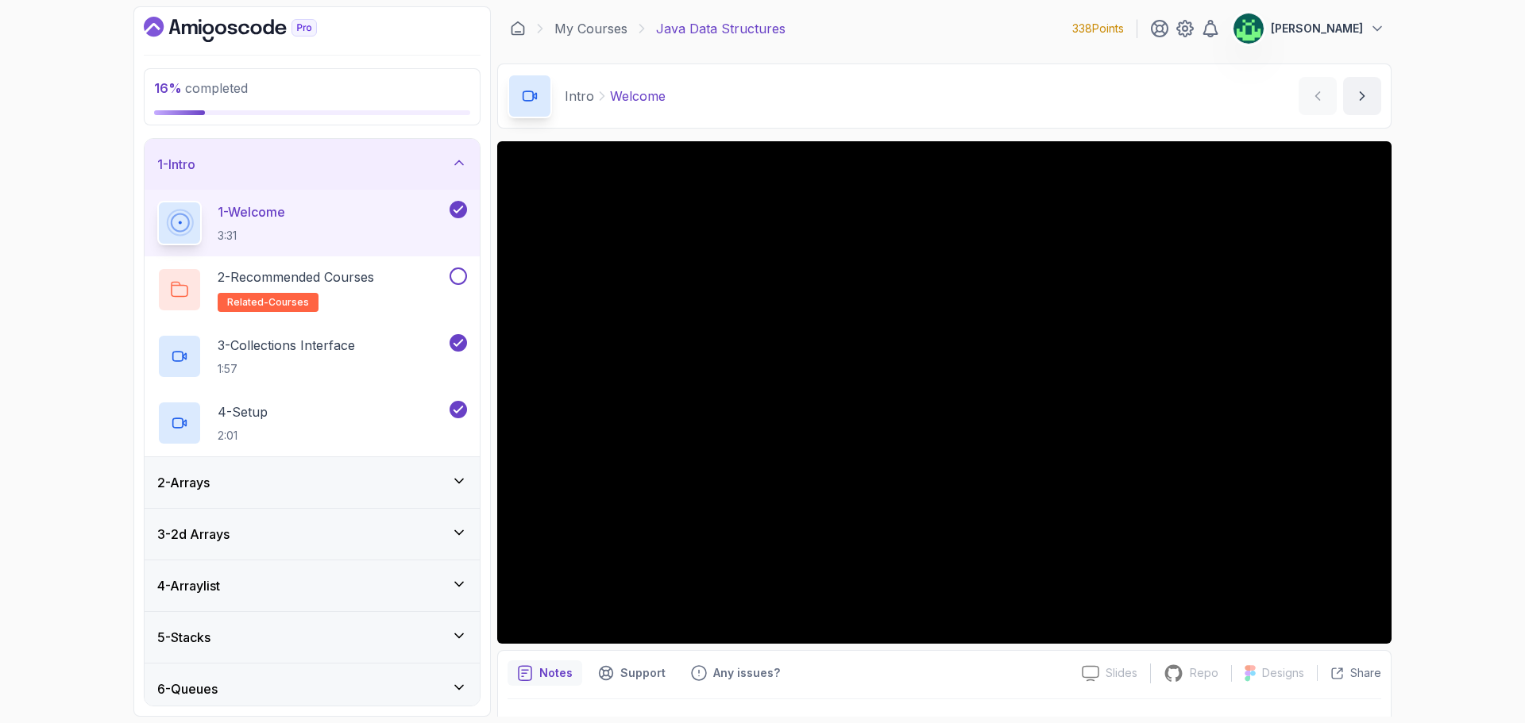
click at [445, 168] on div "1 - Intro" at bounding box center [312, 164] width 310 height 19
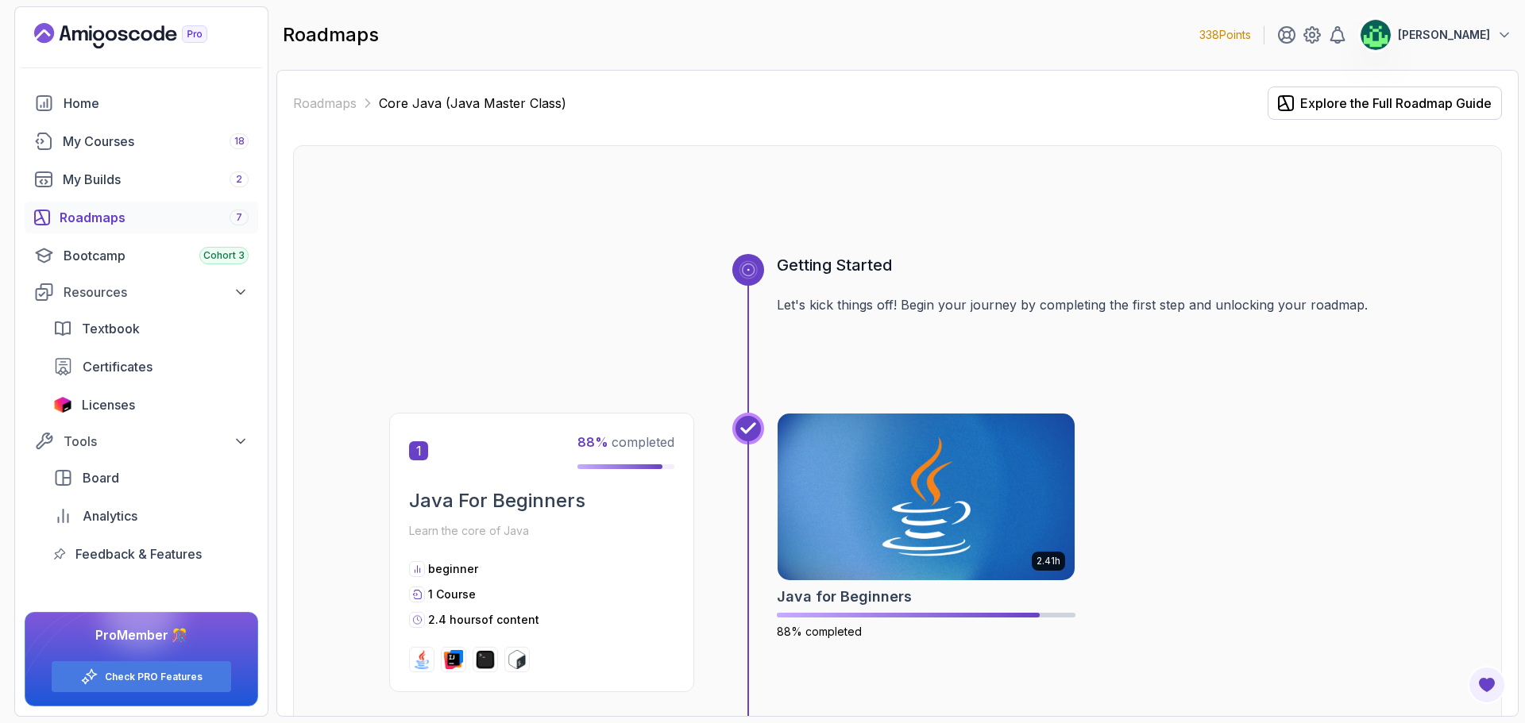
scroll to position [3018, 0]
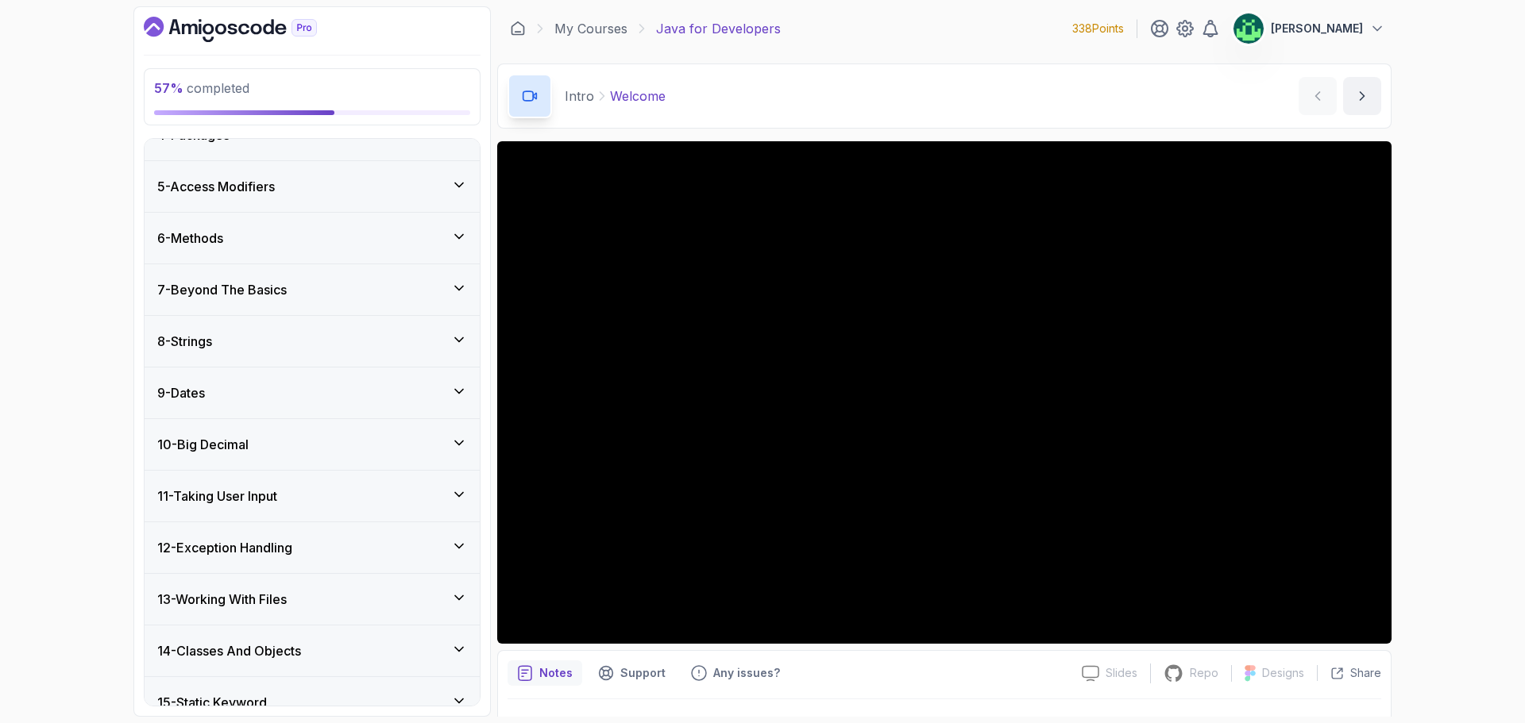
click at [299, 344] on div "8 - Strings" at bounding box center [312, 341] width 310 height 19
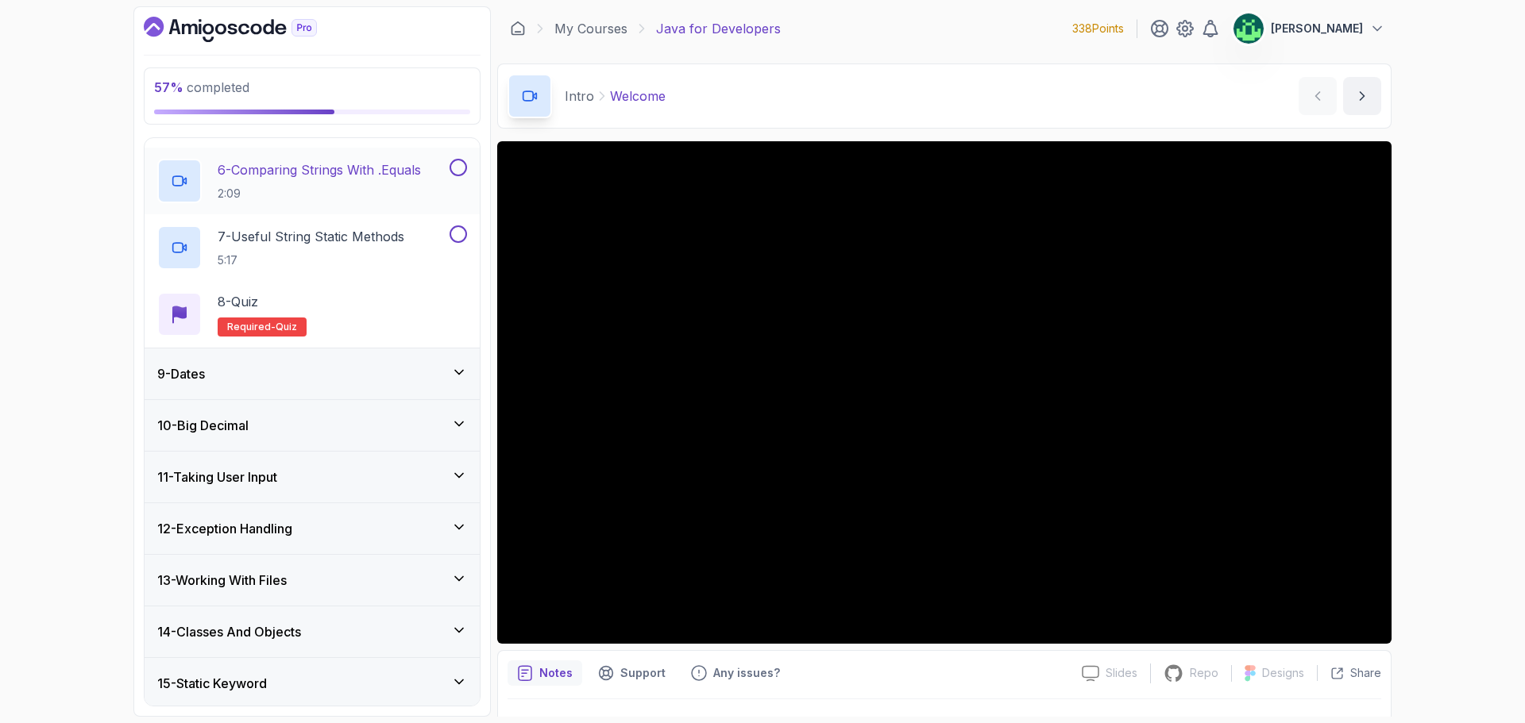
scroll to position [740, 0]
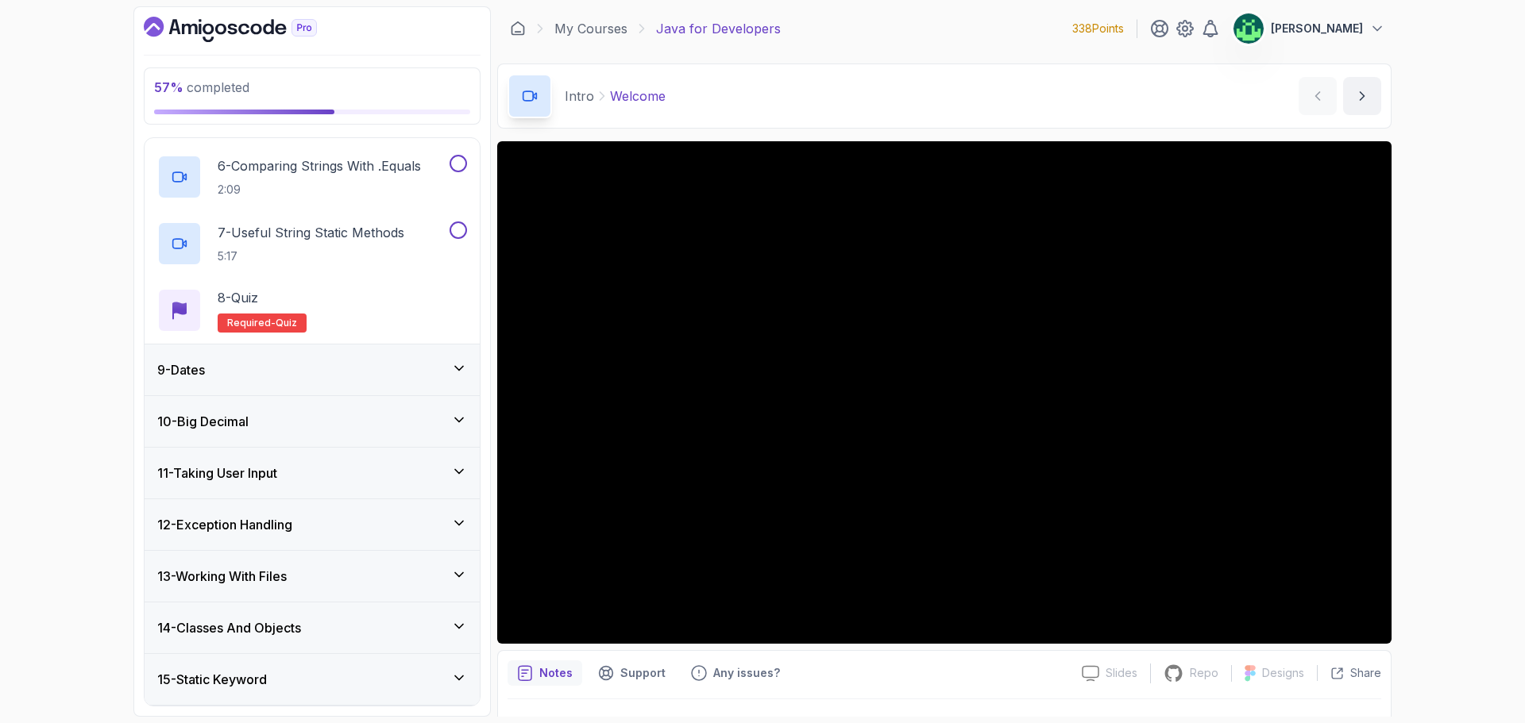
click at [396, 365] on div "9 - Dates" at bounding box center [312, 370] width 310 height 19
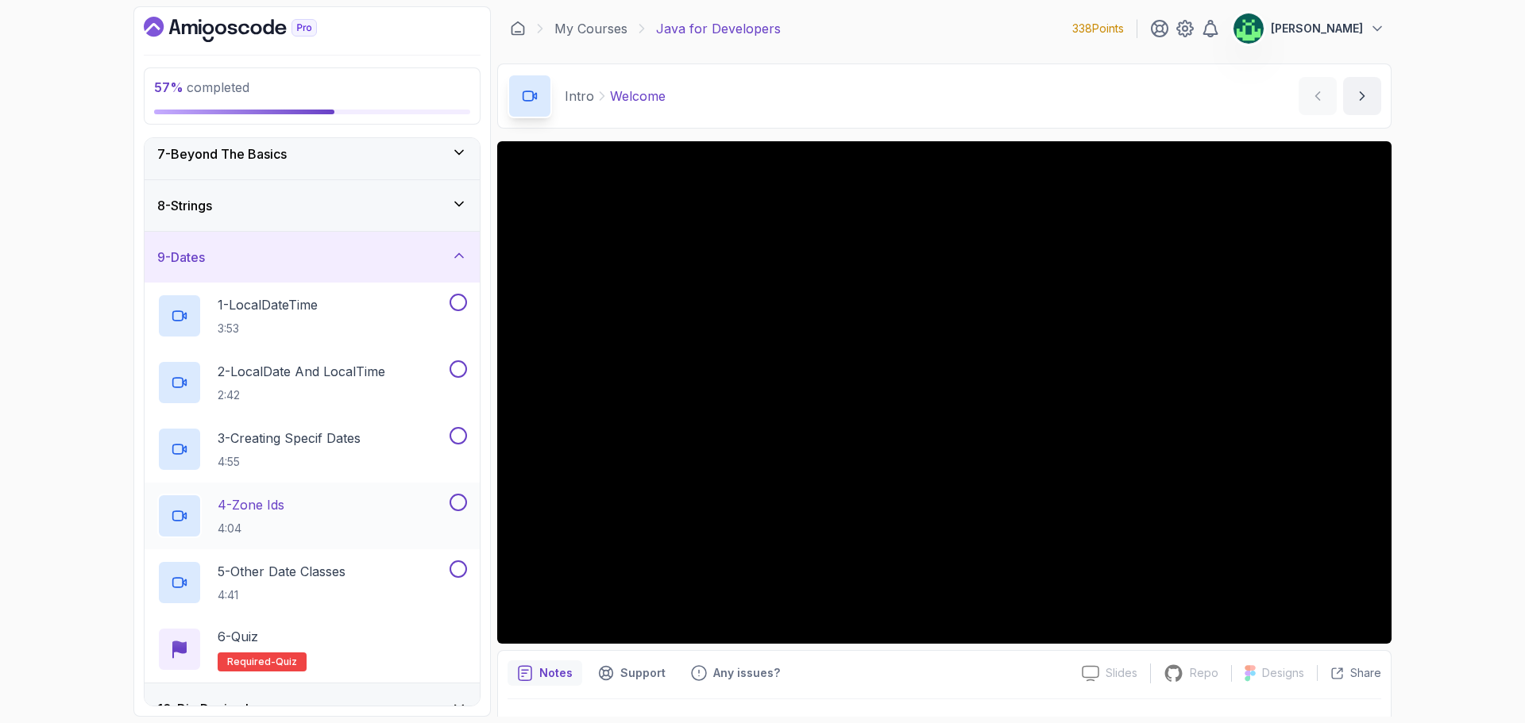
scroll to position [254, 0]
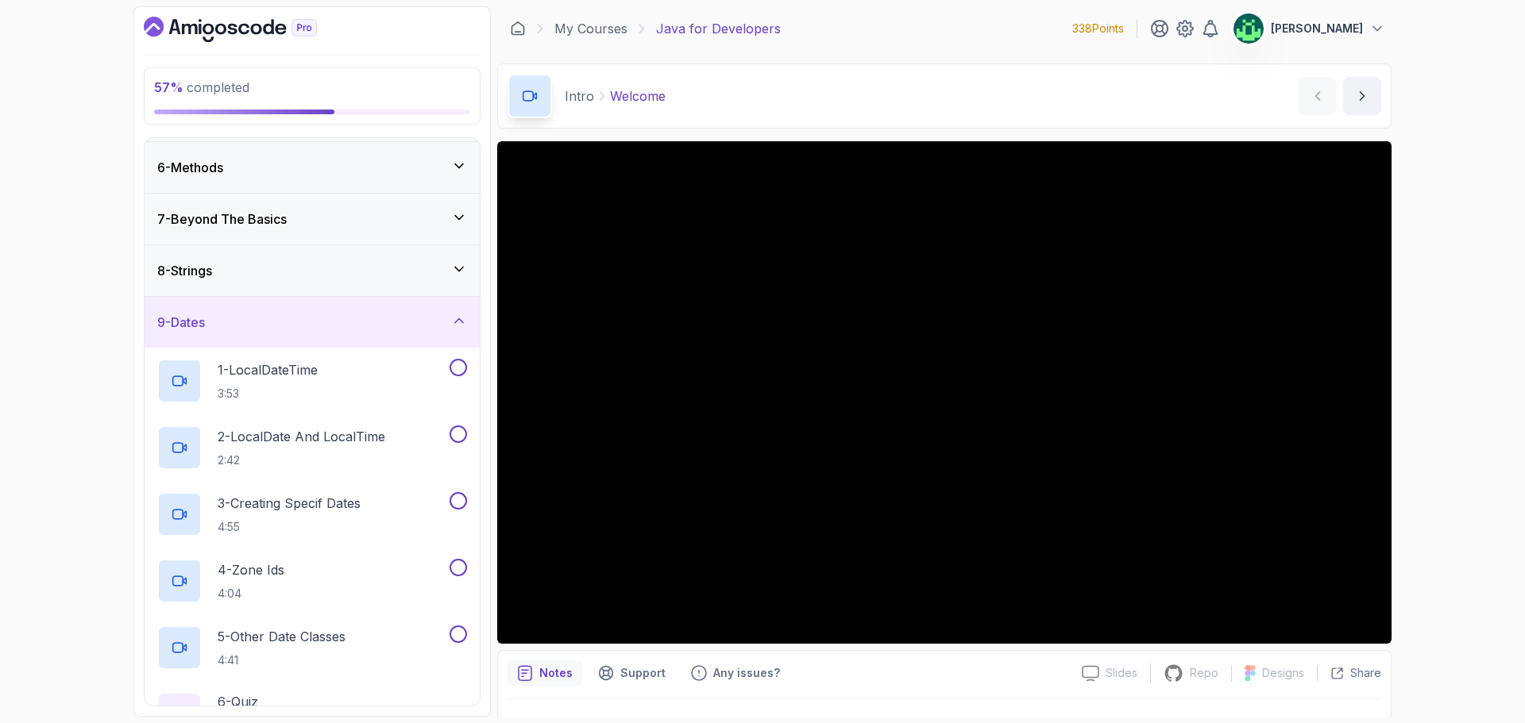
click at [391, 323] on div "9 - Dates" at bounding box center [312, 322] width 310 height 19
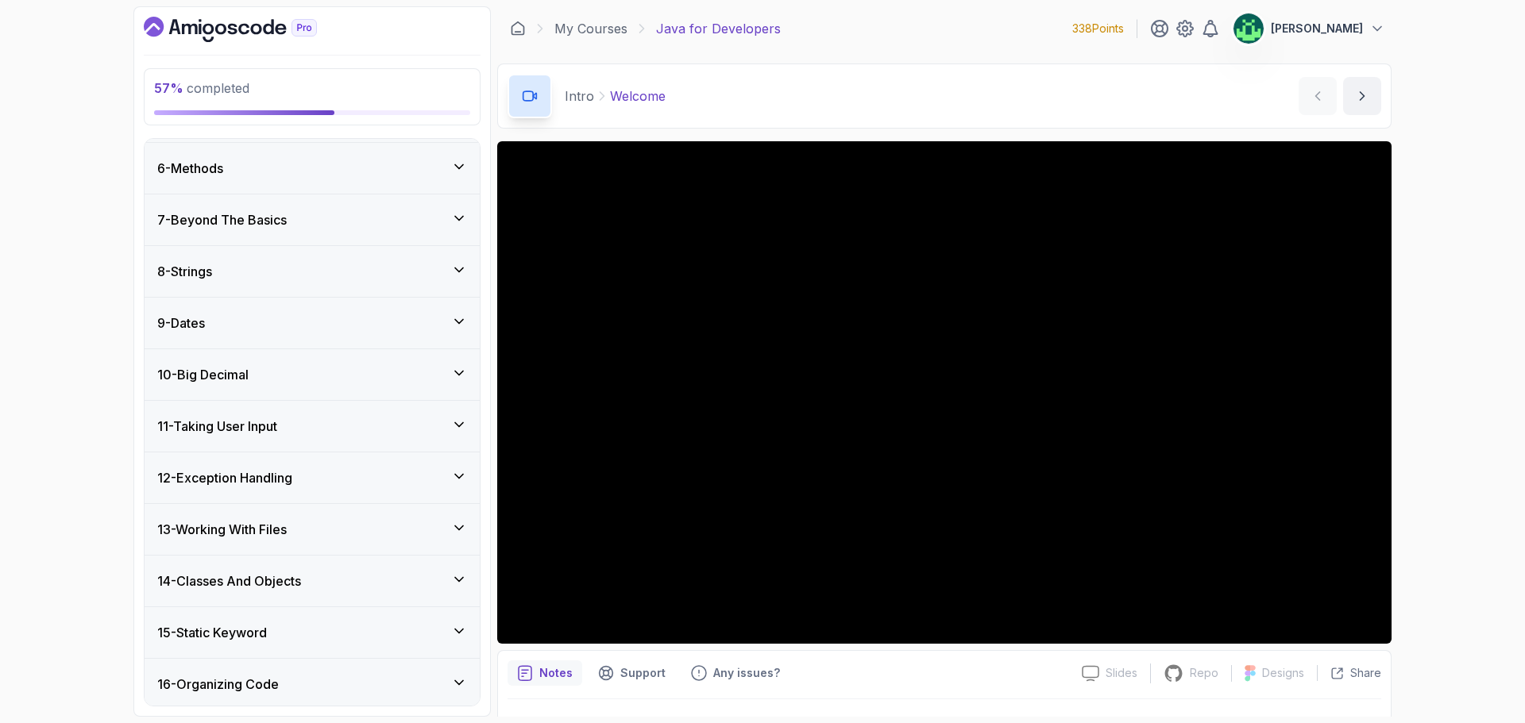
click at [368, 266] on div "8 - Strings" at bounding box center [312, 271] width 310 height 19
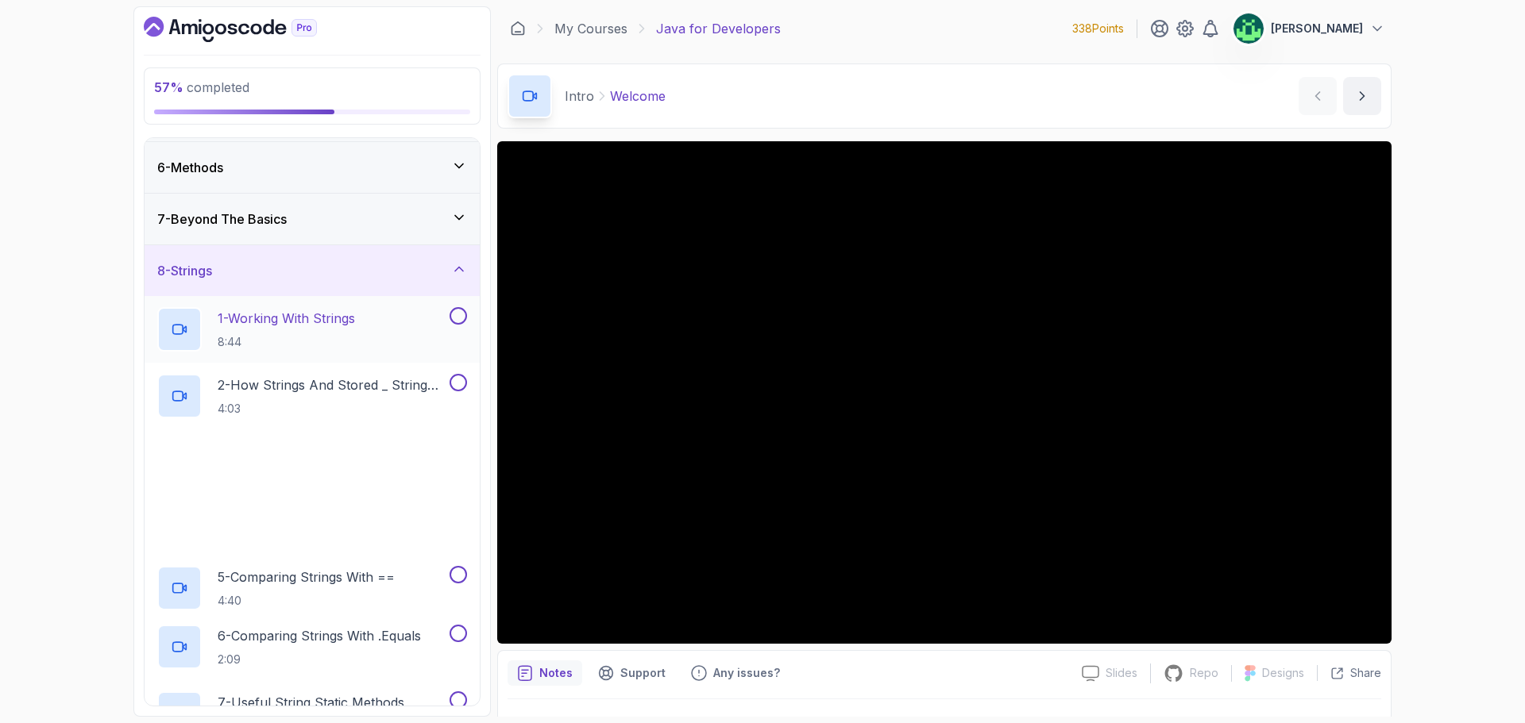
click at [375, 325] on div "1 - Working With Strings 8:44" at bounding box center [301, 329] width 289 height 44
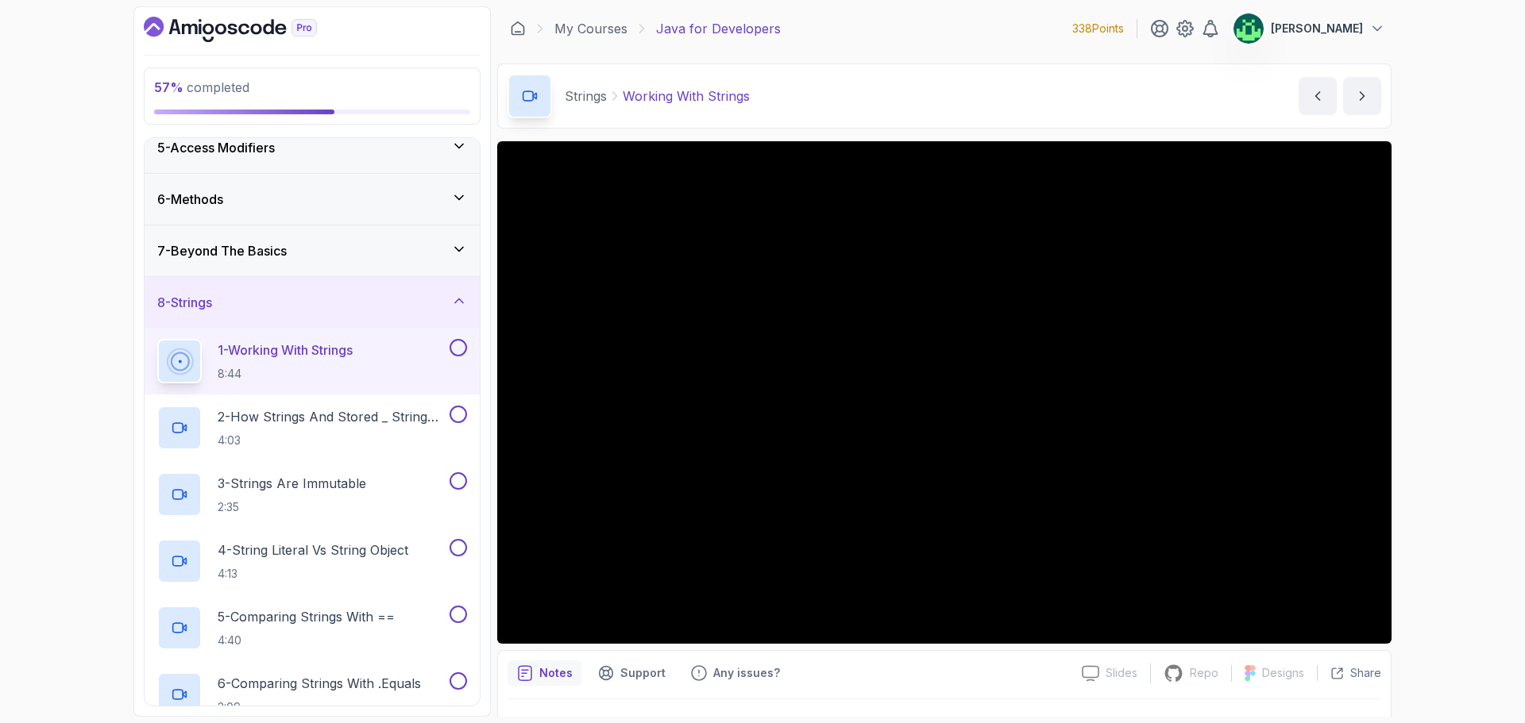
scroll to position [16, 0]
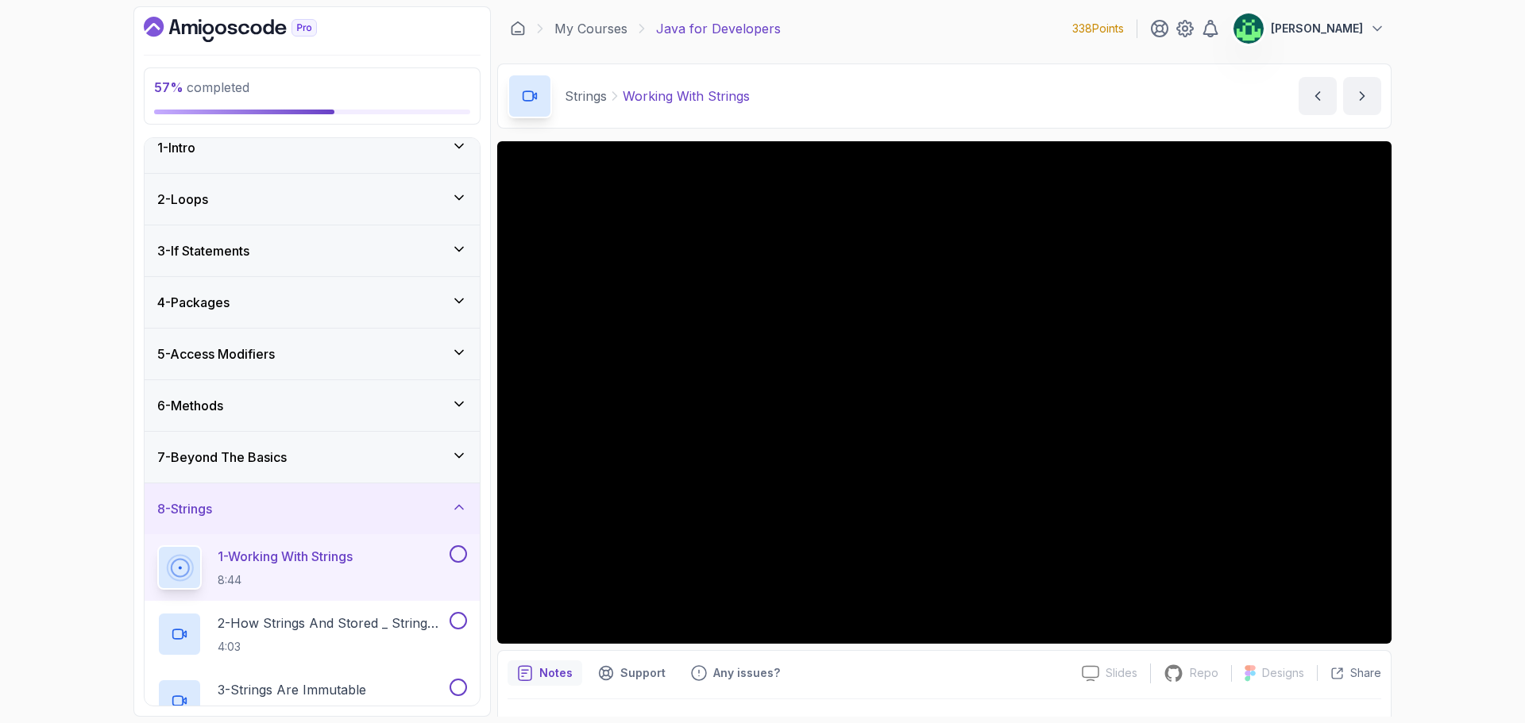
click at [437, 491] on div "8 - Strings" at bounding box center [312, 509] width 335 height 51
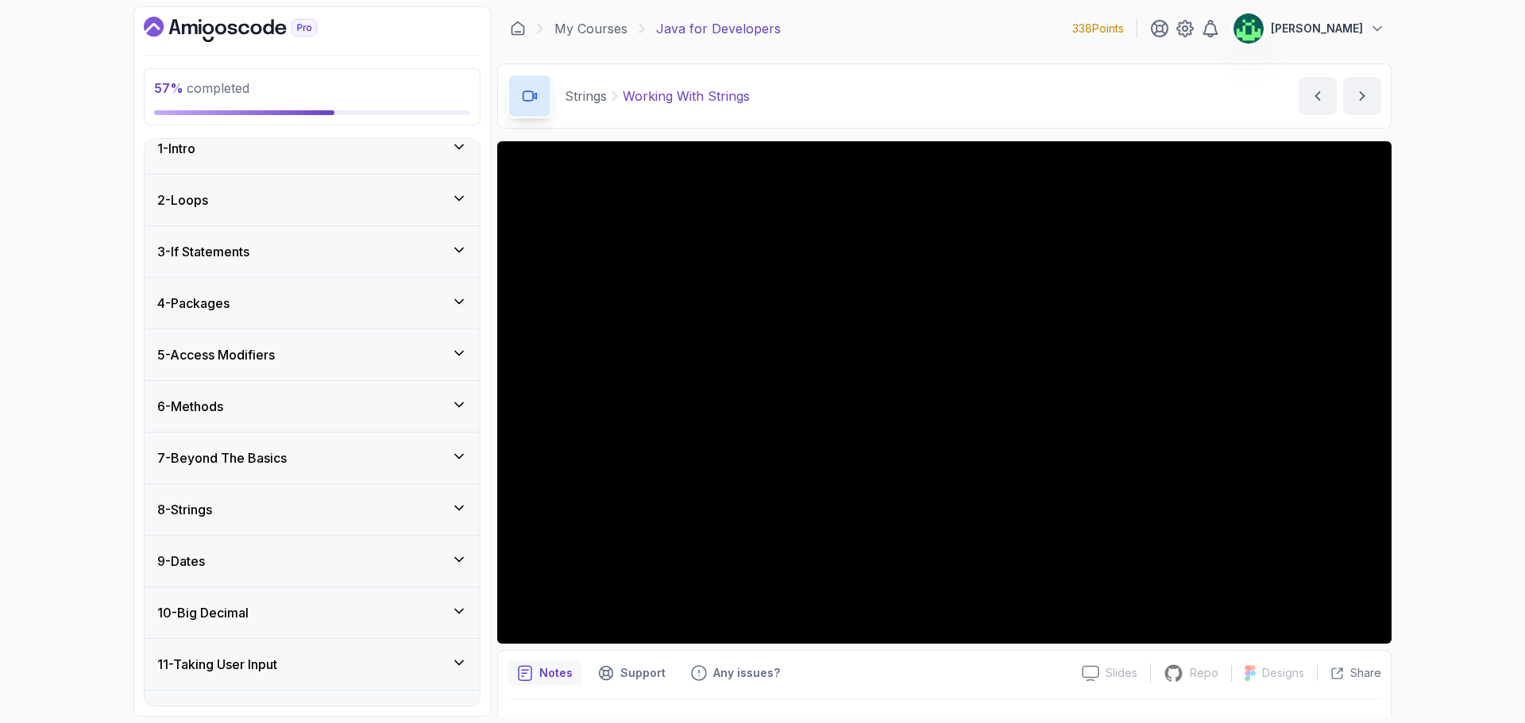
click at [314, 518] on div "8 - Strings" at bounding box center [312, 509] width 310 height 19
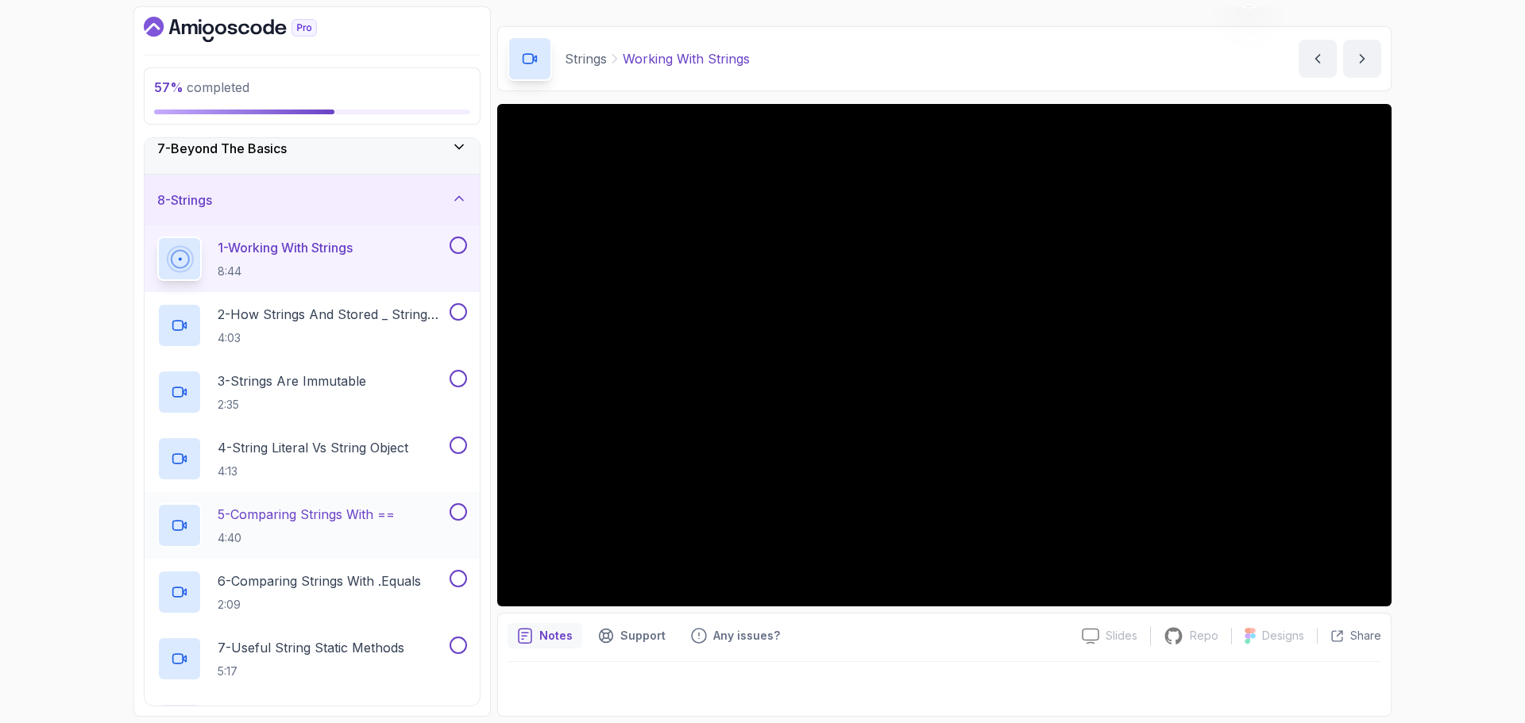
scroll to position [413, 0]
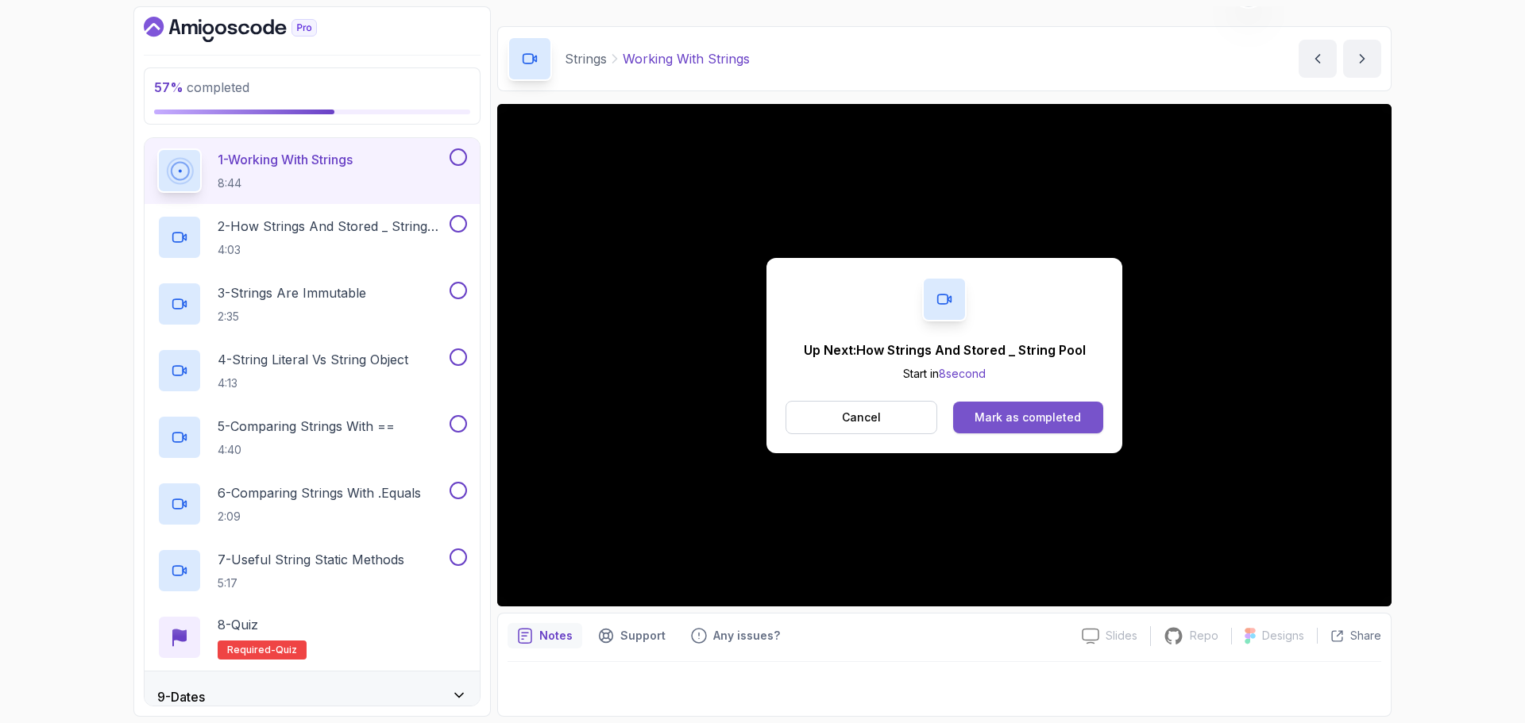
click at [1006, 416] on div "Mark as completed" at bounding box center [1027, 418] width 106 height 16
